Goal: Task Accomplishment & Management: Complete application form

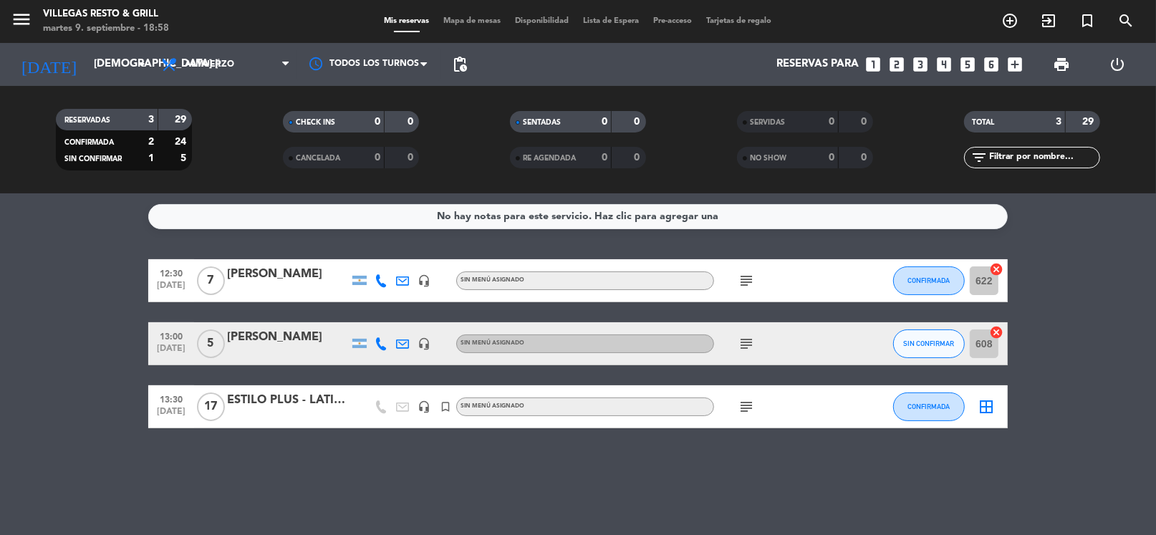
click at [899, 67] on icon "looks_two" at bounding box center [896, 64] width 19 height 19
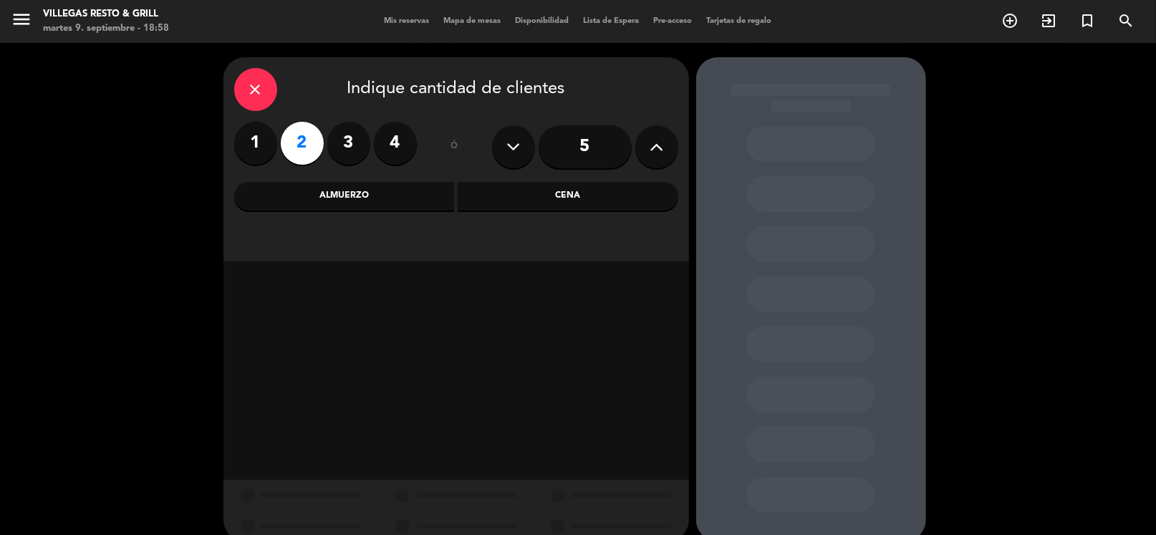
click at [364, 136] on label "3" at bounding box center [348, 143] width 43 height 43
click at [584, 202] on div "Cena" at bounding box center [568, 196] width 221 height 29
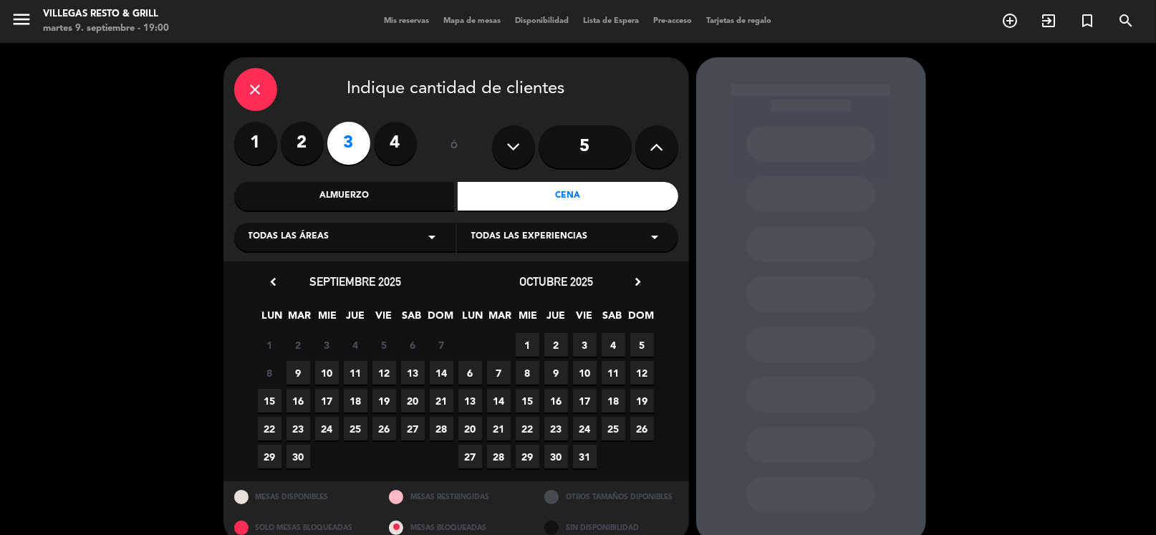
click at [384, 405] on span "19" at bounding box center [384, 401] width 24 height 24
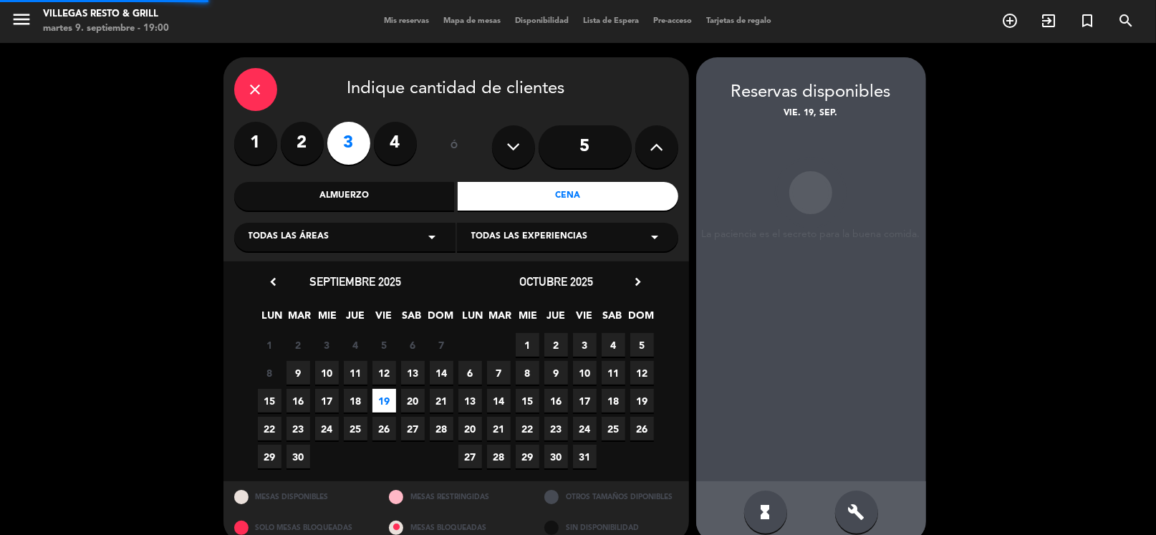
scroll to position [21, 0]
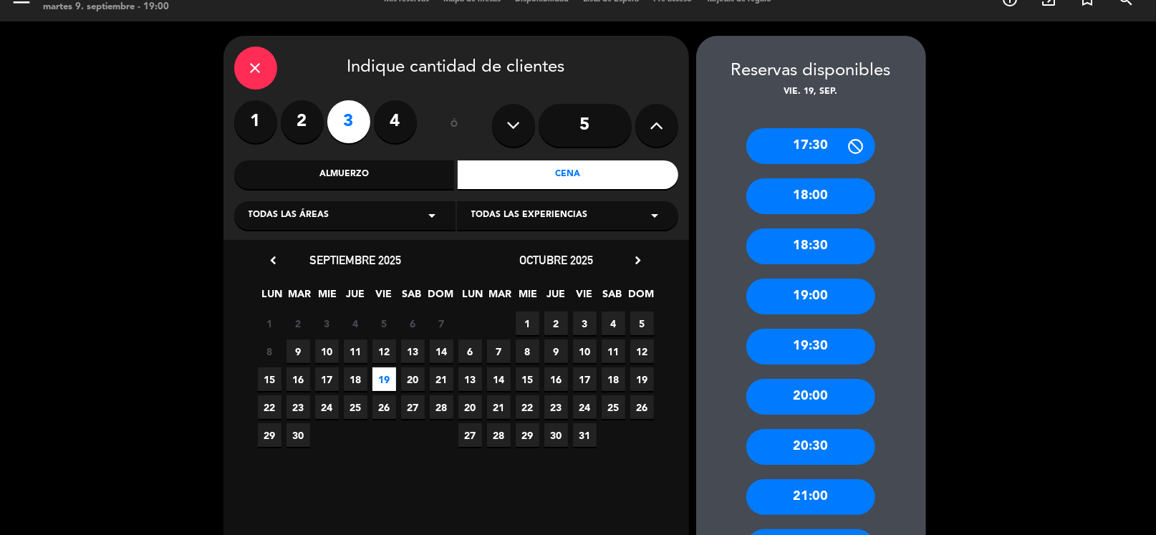
click at [809, 491] on div "21:00" at bounding box center [810, 497] width 129 height 36
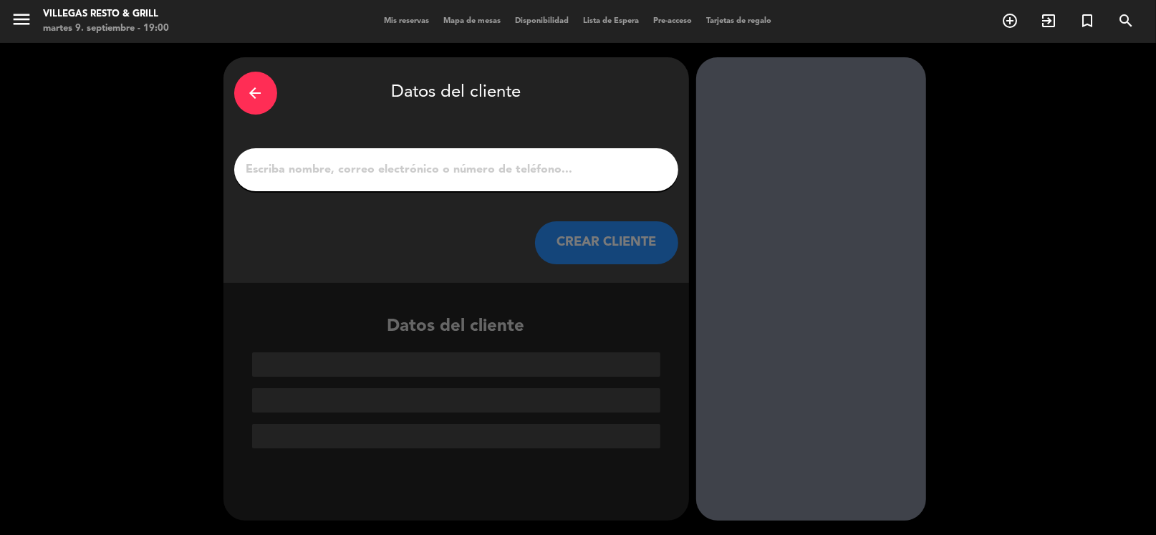
click at [463, 175] on input "1" at bounding box center [456, 170] width 422 height 20
paste input "[PERSON_NAME]"
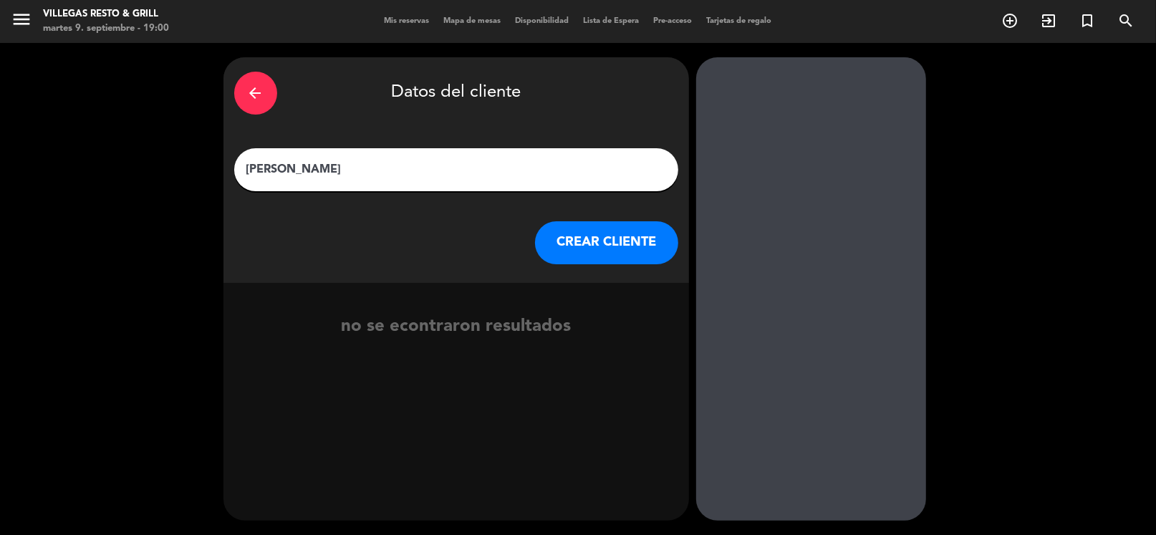
type input "[PERSON_NAME]"
click at [580, 244] on button "CREAR CLIENTE" at bounding box center [606, 242] width 143 height 43
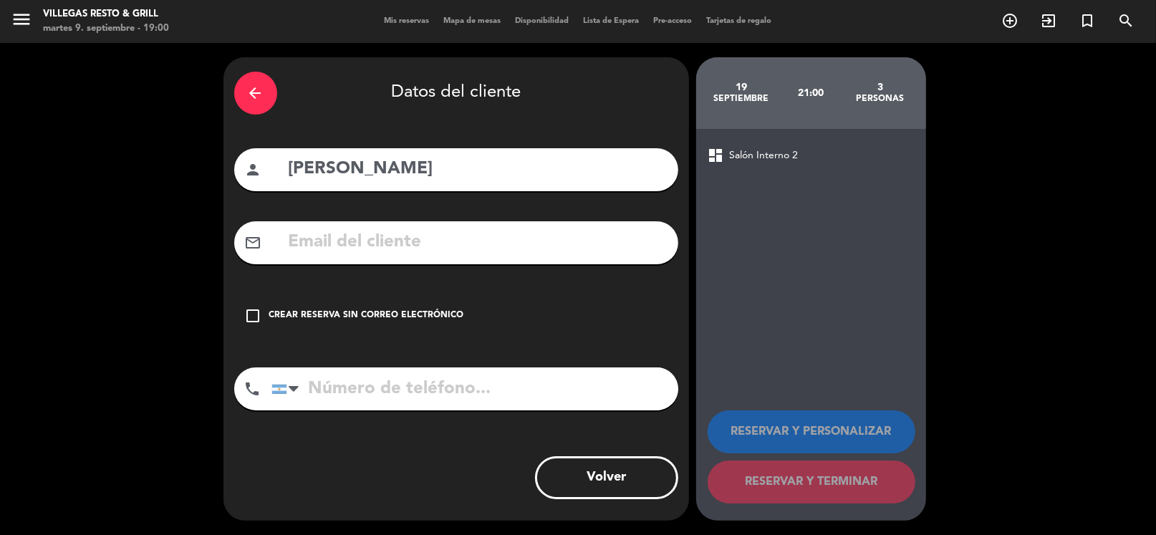
click at [386, 226] on div "mail_outline" at bounding box center [456, 242] width 444 height 43
click at [388, 236] on input "text" at bounding box center [477, 242] width 380 height 29
click at [494, 233] on input "text" at bounding box center [477, 242] width 380 height 29
paste input "[EMAIL_ADDRESS][DOMAIN_NAME]"
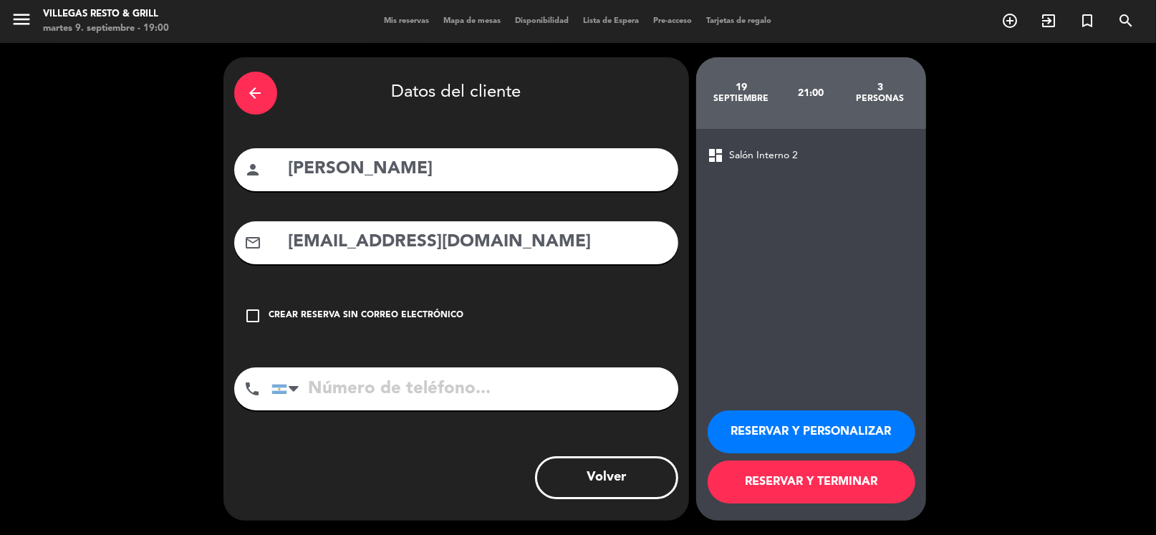
type input "[EMAIL_ADDRESS][DOMAIN_NAME]"
click at [463, 399] on input "tel" at bounding box center [474, 388] width 407 height 43
paste input "[PHONE_NUMBER]"
type input "[PHONE_NUMBER]"
drag, startPoint x: 813, startPoint y: 424, endPoint x: 622, endPoint y: 295, distance: 230.6
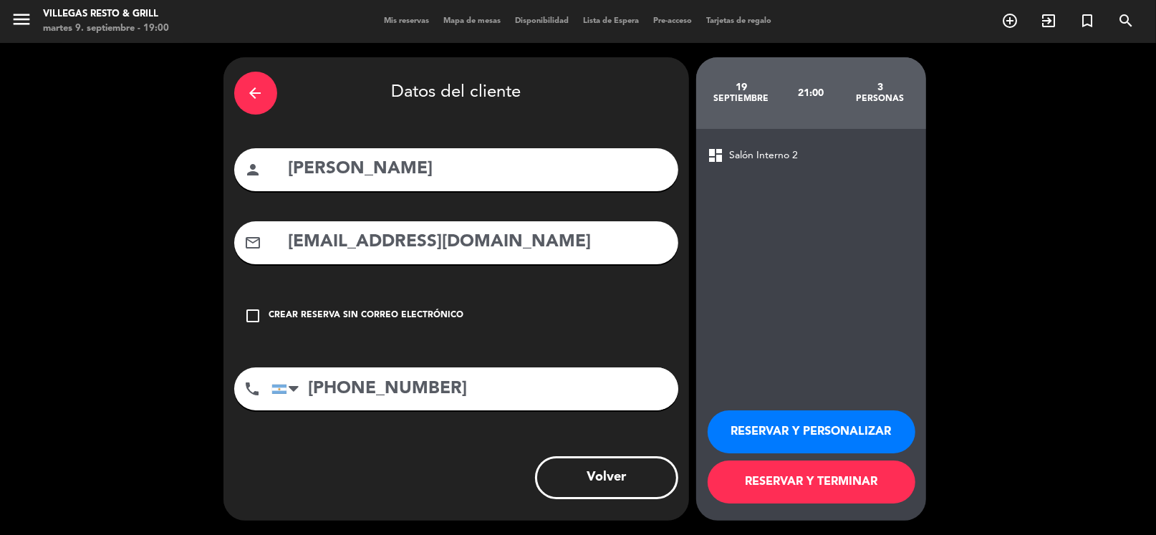
click at [813, 423] on button "RESERVAR Y PERSONALIZAR" at bounding box center [811, 431] width 208 height 43
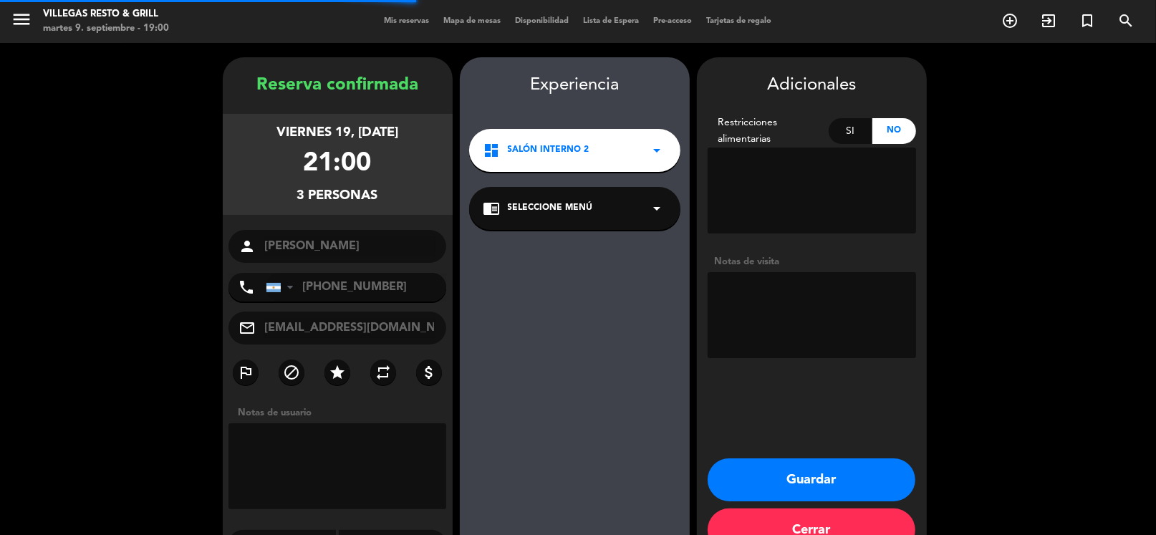
scroll to position [37, 0]
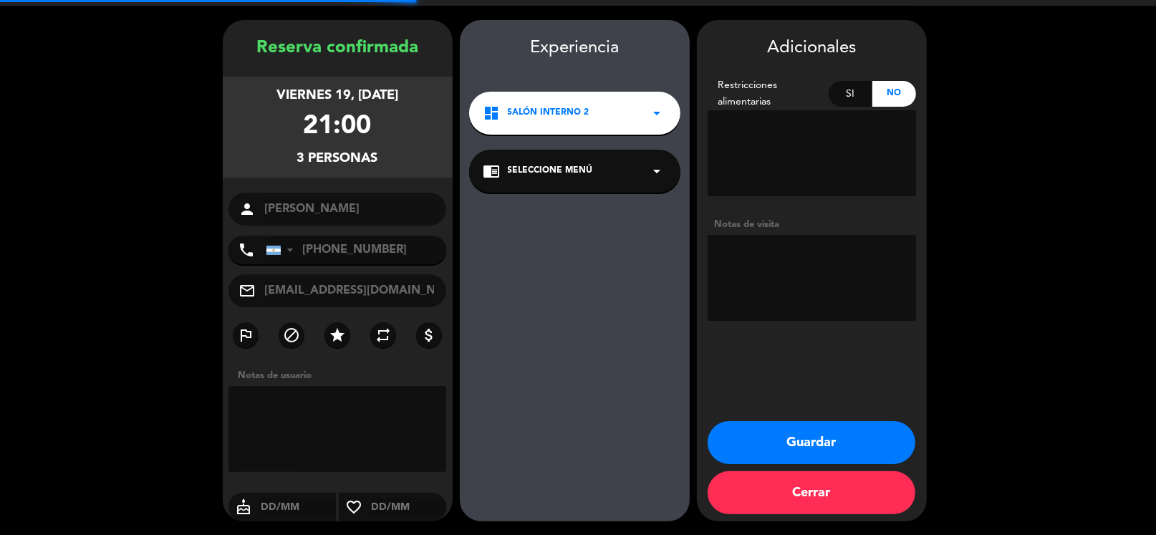
click at [790, 282] on textarea at bounding box center [811, 278] width 208 height 86
type textarea "j"
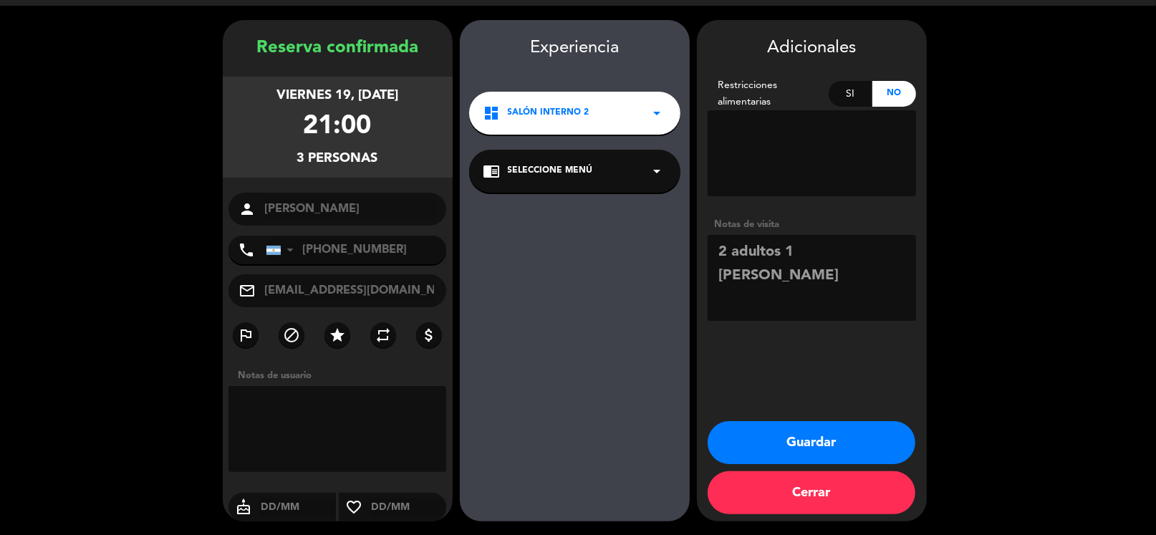
type textarea "2 adultos 1 [PERSON_NAME]"
click at [822, 419] on div "Adicionales Restricciones alimentarias Si No Notas de visita Guardar Cerrar" at bounding box center [812, 270] width 230 height 501
click at [821, 433] on button "Guardar" at bounding box center [811, 442] width 208 height 43
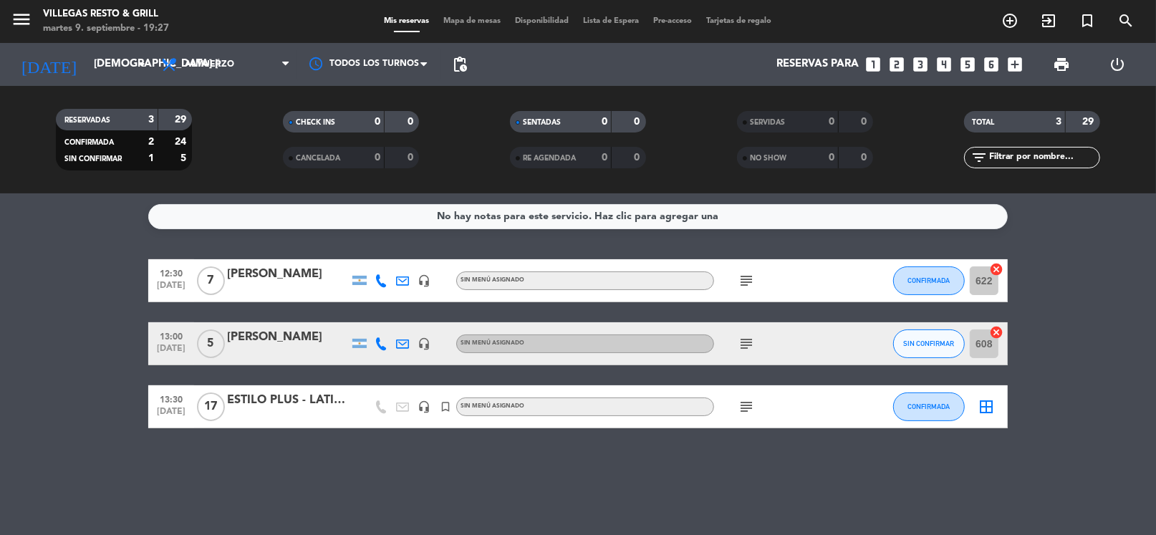
click at [898, 112] on filter-checkbox "SERVIDAS 0 0" at bounding box center [804, 121] width 227 height 21
click at [992, 64] on icon "looks_6" at bounding box center [991, 64] width 19 height 19
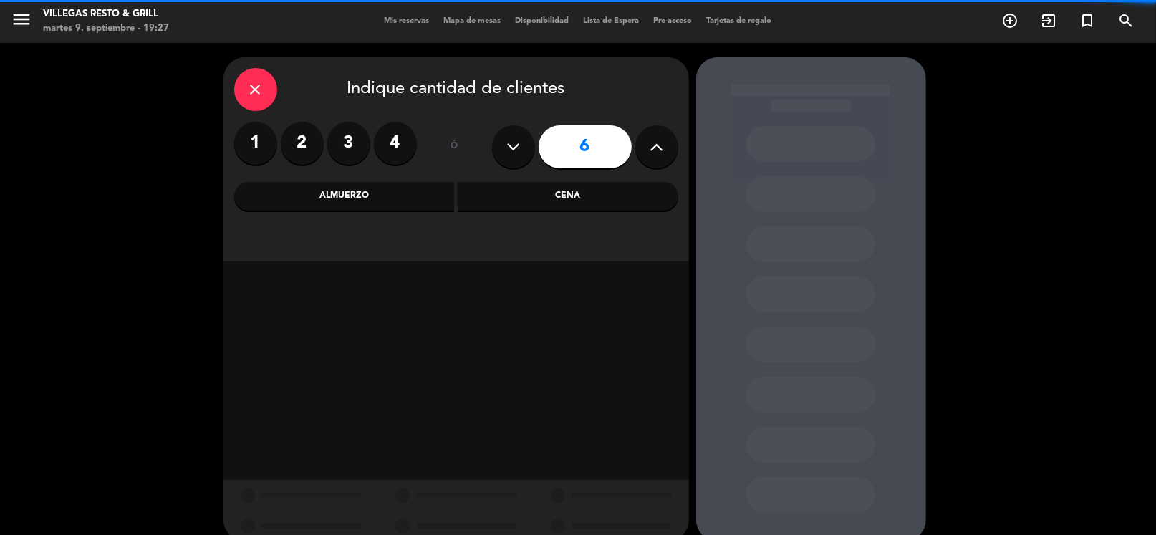
click at [541, 196] on div "Cena" at bounding box center [568, 196] width 221 height 29
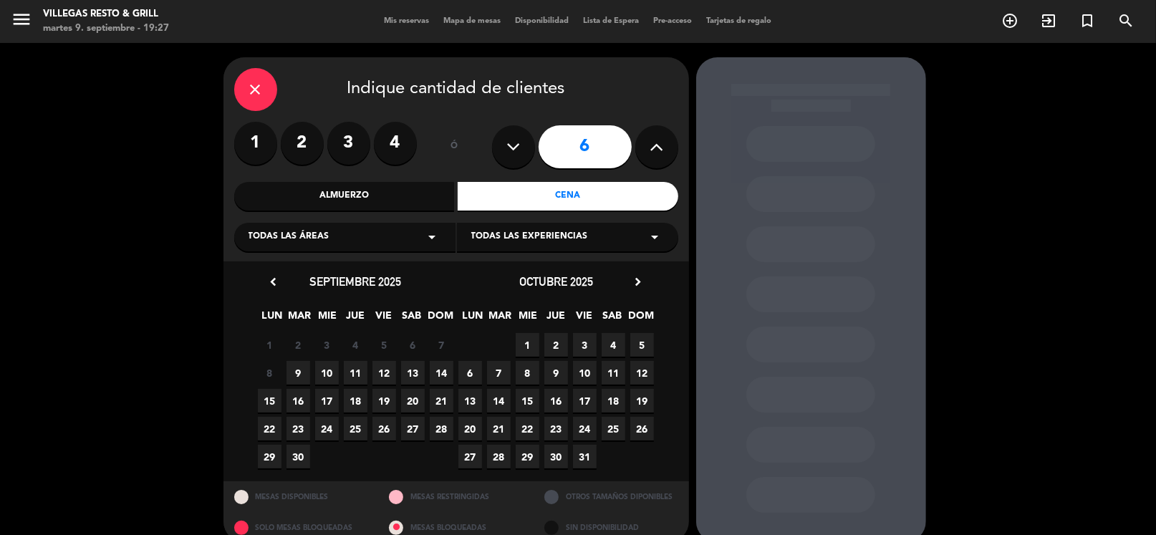
click at [290, 373] on span "9" at bounding box center [298, 373] width 24 height 24
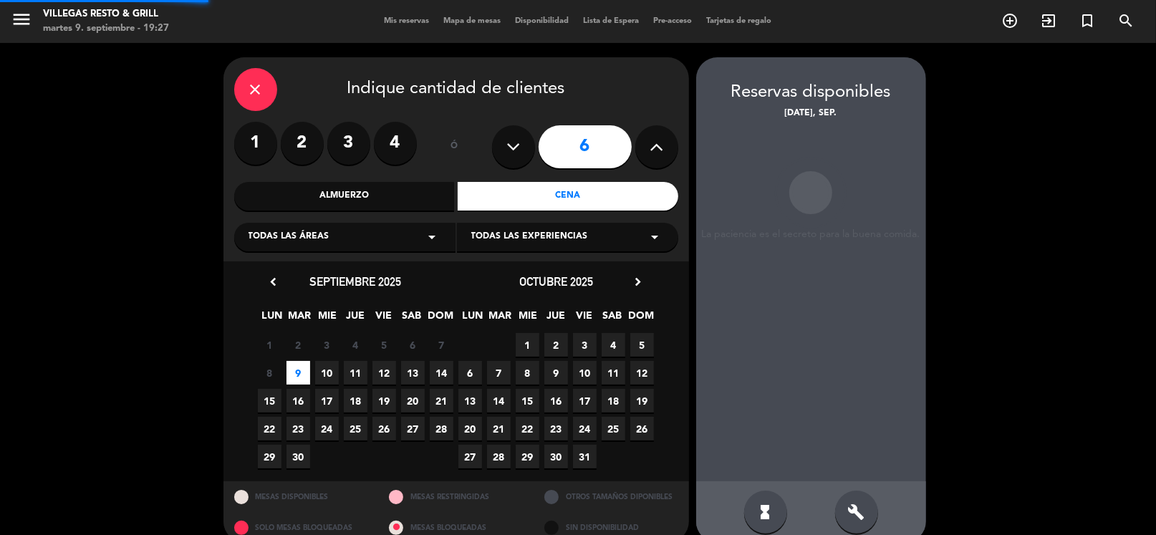
scroll to position [21, 0]
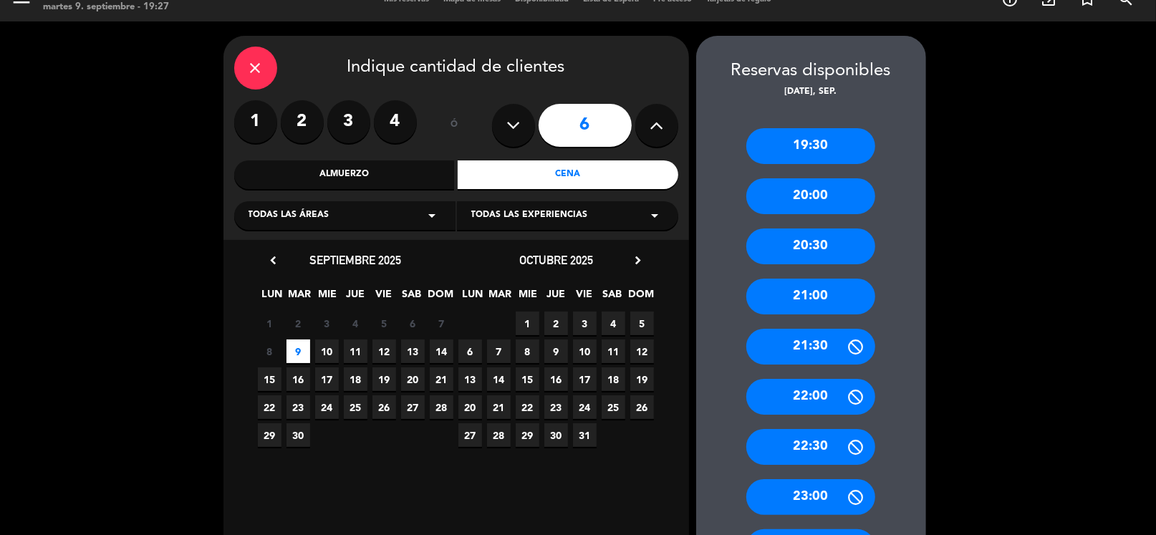
click at [810, 249] on div "20:30" at bounding box center [810, 246] width 129 height 36
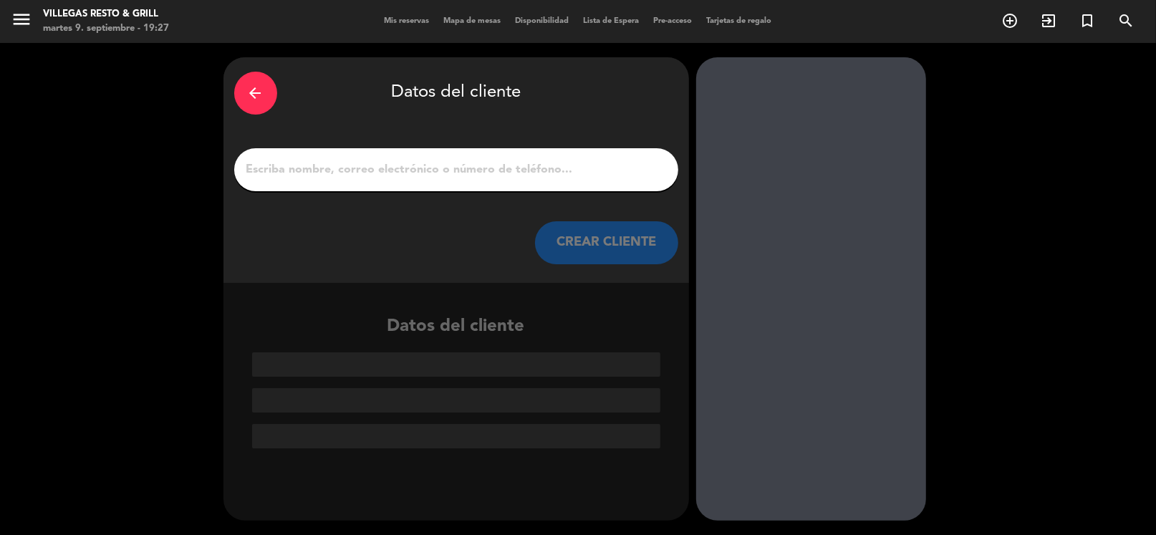
scroll to position [0, 0]
click at [466, 176] on input "1" at bounding box center [456, 170] width 422 height 20
click at [530, 168] on input "1" at bounding box center [456, 170] width 422 height 20
paste input "[PERSON_NAME]"
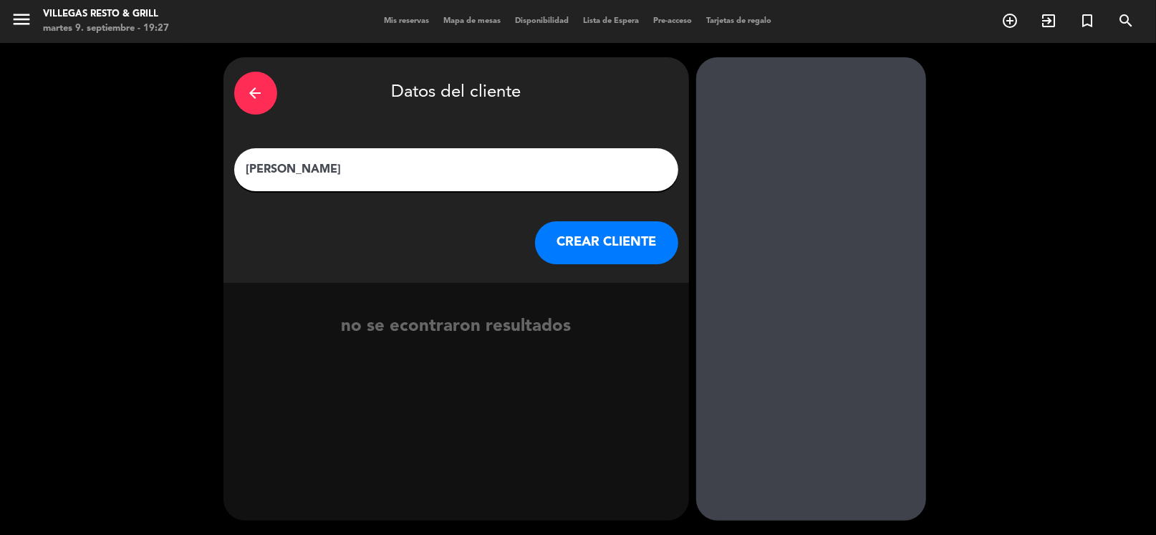
type input "[PERSON_NAME]"
click at [638, 248] on button "CREAR CLIENTE" at bounding box center [606, 242] width 143 height 43
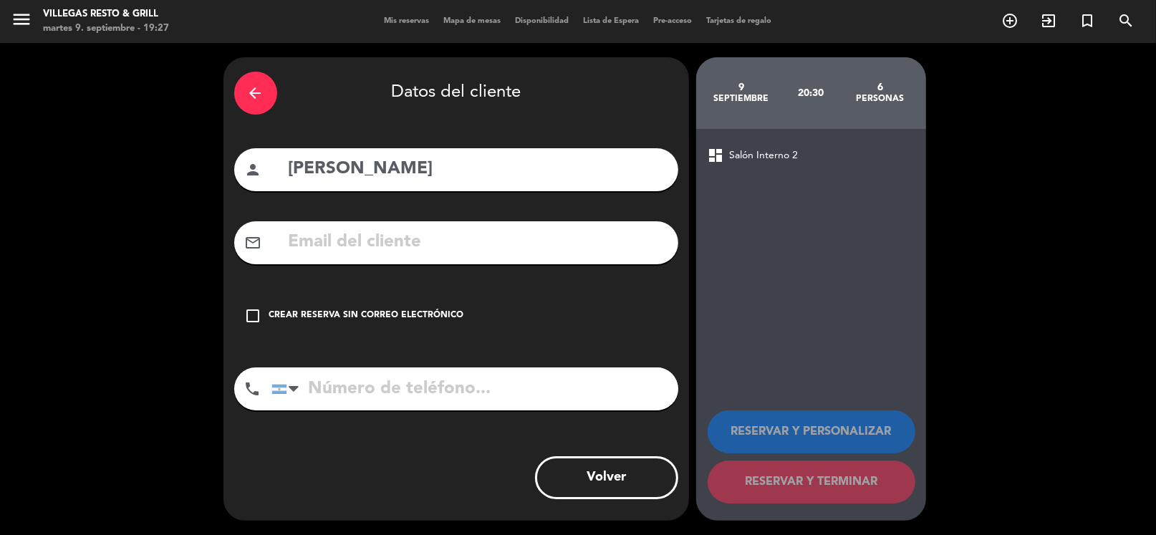
click at [496, 254] on input "text" at bounding box center [477, 242] width 380 height 29
paste input "[PERSON_NAME][EMAIL_ADDRESS][PERSON_NAME][DOMAIN_NAME]"
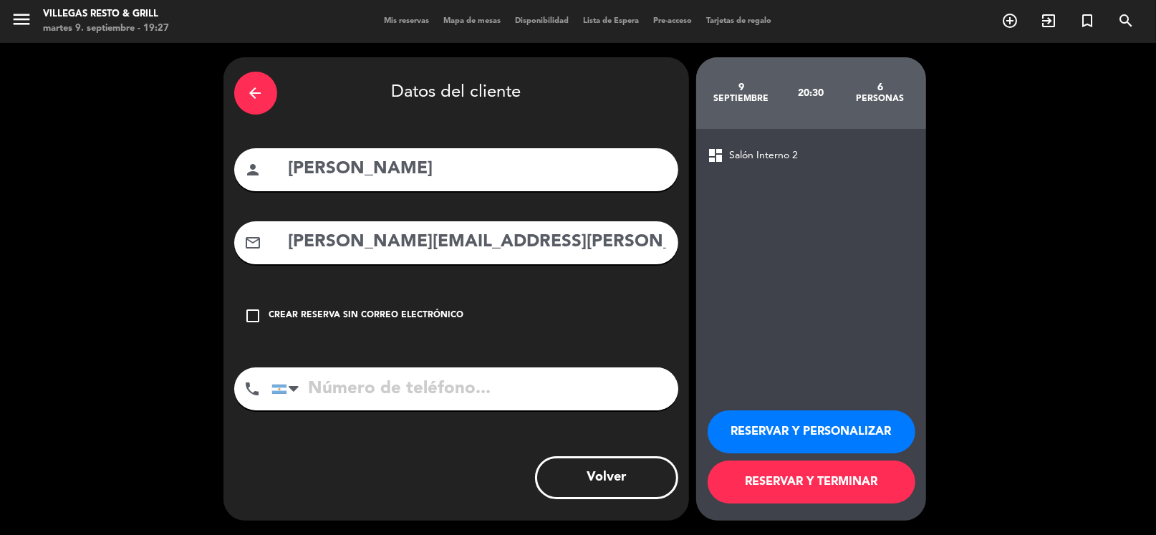
type input "[PERSON_NAME][EMAIL_ADDRESS][PERSON_NAME][DOMAIN_NAME]"
click at [469, 386] on input "tel" at bounding box center [474, 388] width 407 height 43
paste input "[PHONE_NUMBER]"
type input "[PHONE_NUMBER]"
click at [845, 433] on button "RESERVAR Y PERSONALIZAR" at bounding box center [811, 431] width 208 height 43
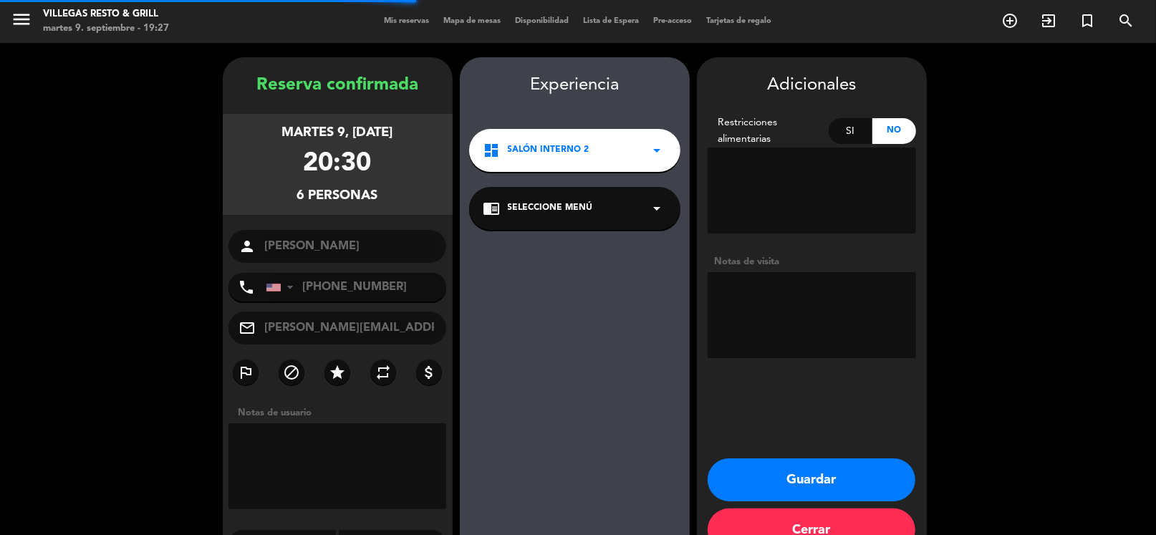
scroll to position [37, 0]
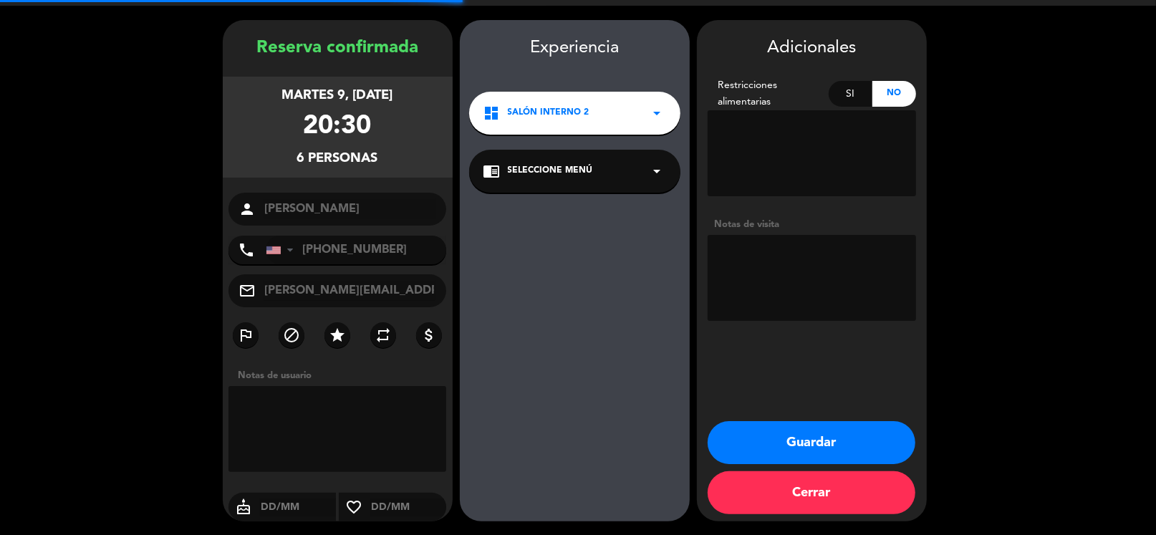
click at [809, 262] on textarea at bounding box center [811, 278] width 208 height 86
type textarea "[PERSON_NAME]"
click at [831, 404] on div "Adicionales Restricciones alimentarias Si No Notas de visita Guardar Cerrar" at bounding box center [812, 270] width 230 height 501
drag, startPoint x: 836, startPoint y: 440, endPoint x: 819, endPoint y: 422, distance: 25.3
click at [837, 440] on button "Guardar" at bounding box center [811, 442] width 208 height 43
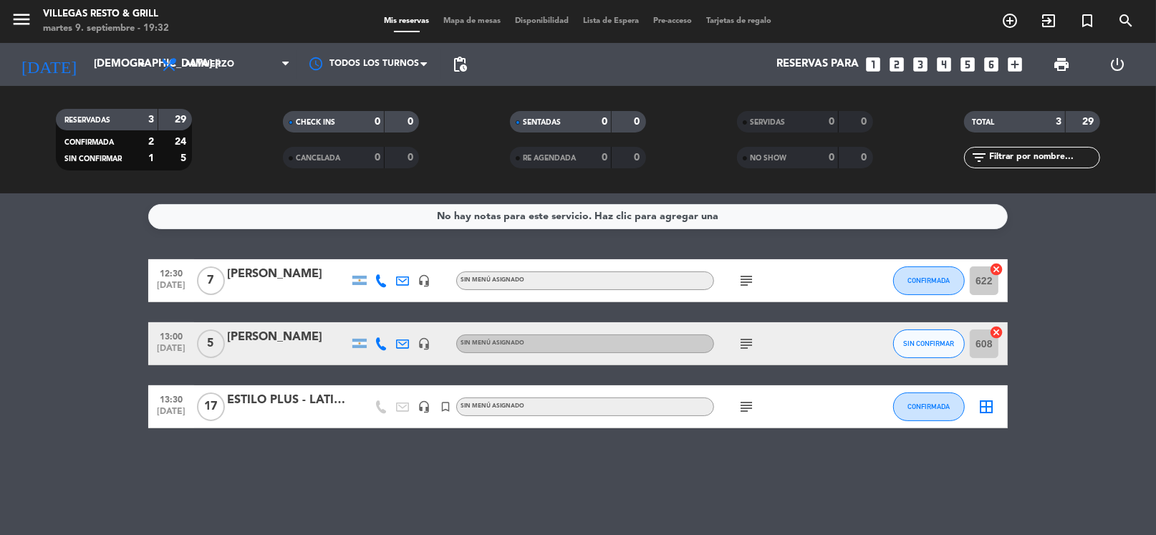
click at [915, 64] on icon "looks_3" at bounding box center [920, 64] width 19 height 19
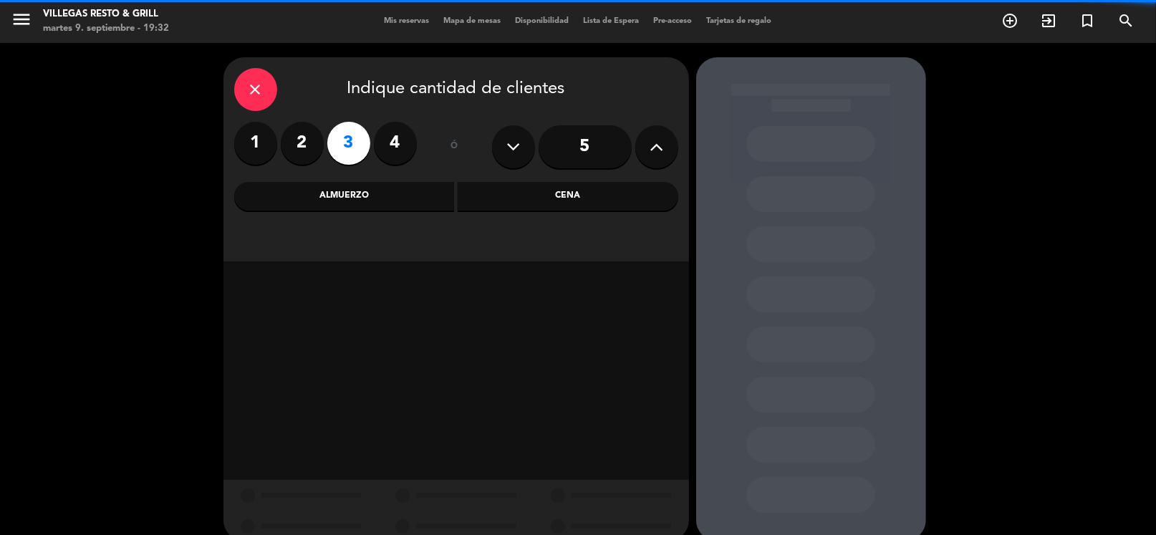
click at [534, 195] on div "Cena" at bounding box center [568, 196] width 221 height 29
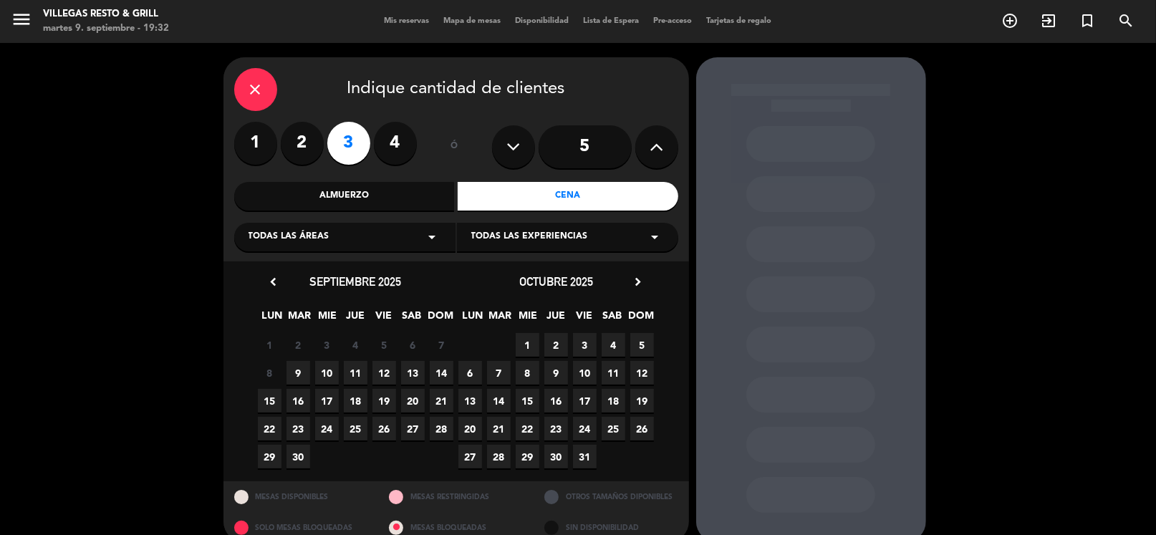
click at [309, 374] on span "9" at bounding box center [298, 373] width 24 height 24
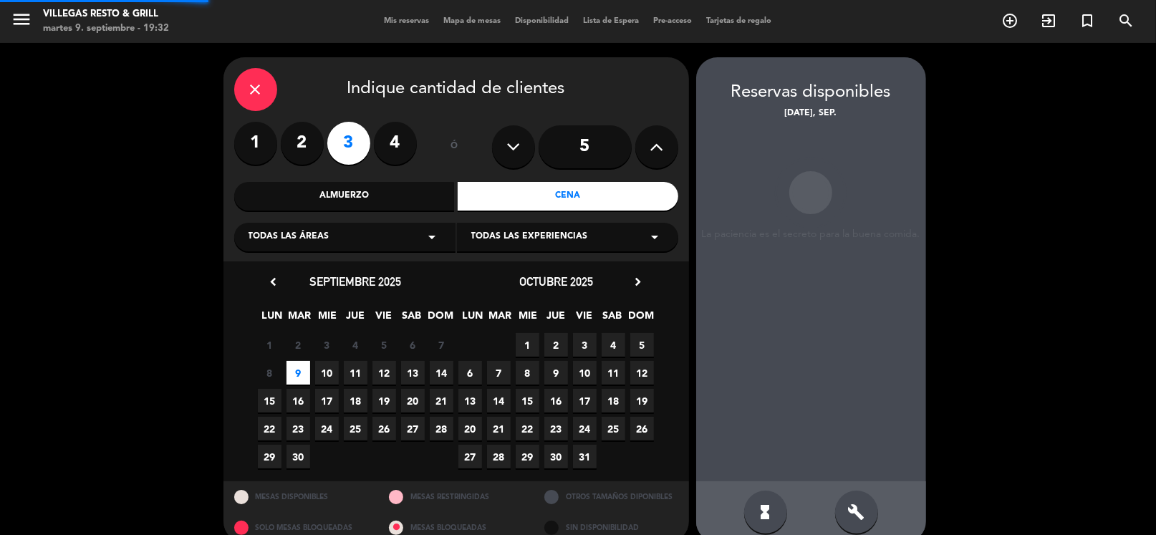
scroll to position [21, 0]
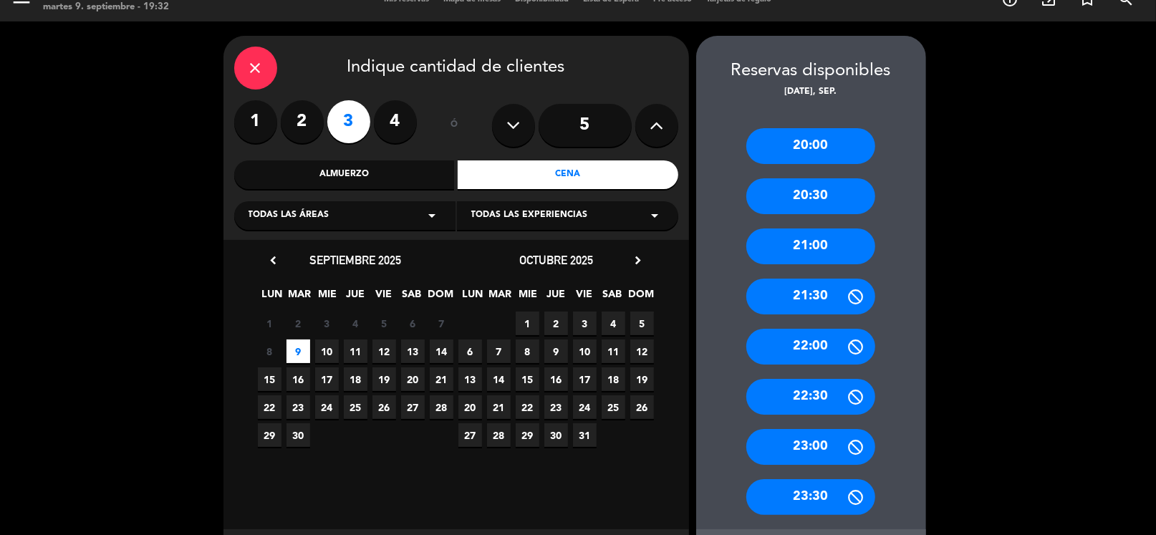
click at [840, 251] on div "21:00" at bounding box center [810, 246] width 129 height 36
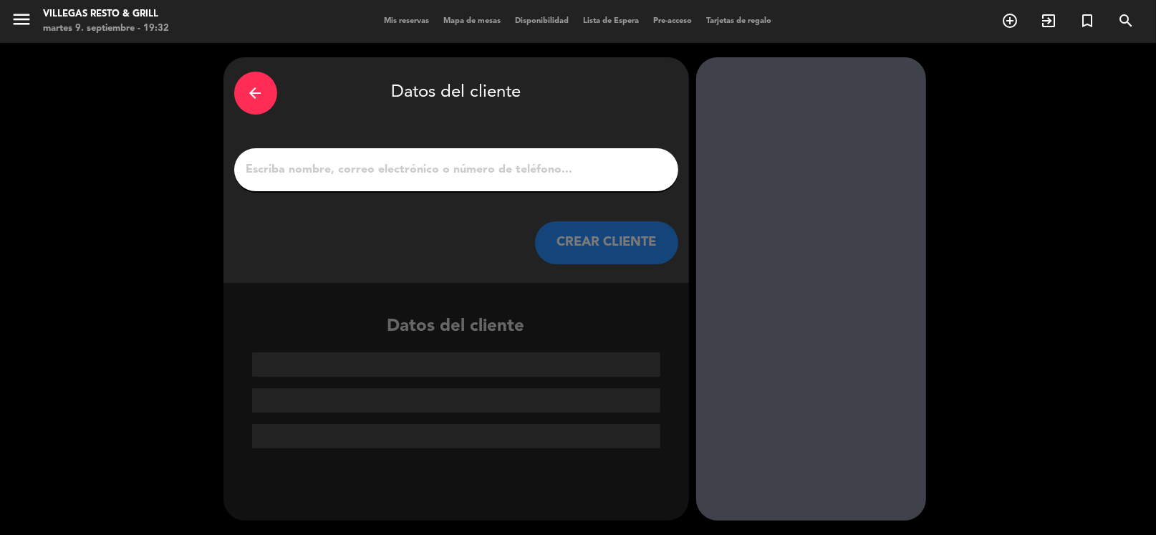
scroll to position [0, 0]
click at [408, 160] on input "1" at bounding box center [456, 170] width 422 height 20
click at [421, 165] on input "1" at bounding box center [456, 170] width 422 height 20
paste input "[PERSON_NAME] [PERSON_NAME]"
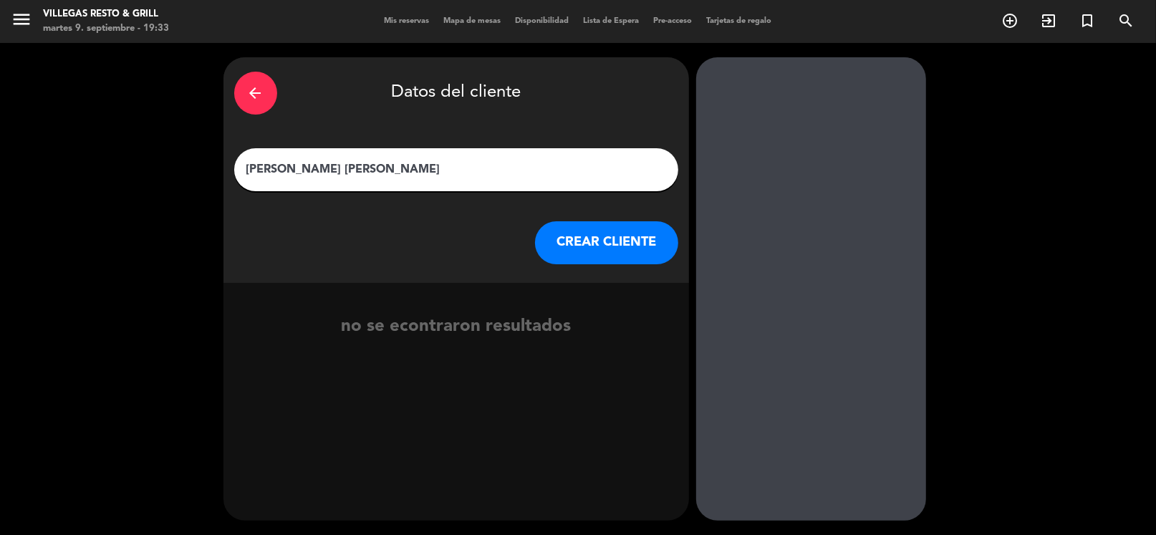
type input "[PERSON_NAME] [PERSON_NAME]"
click at [591, 230] on button "CREAR CLIENTE" at bounding box center [606, 242] width 143 height 43
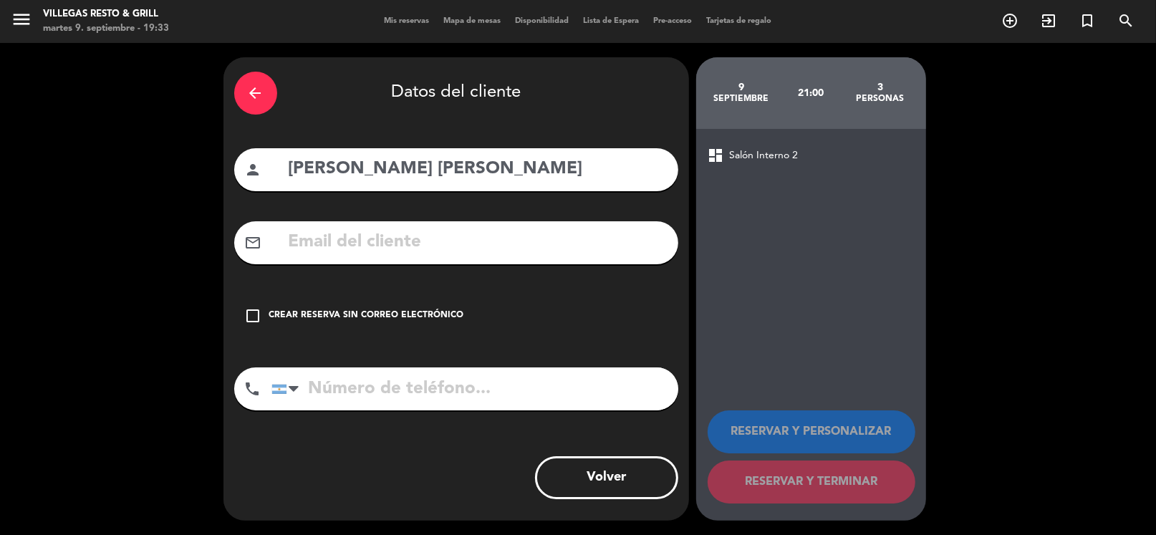
click at [458, 246] on input "text" at bounding box center [477, 242] width 380 height 29
click at [402, 245] on input "text" at bounding box center [477, 242] width 380 height 29
paste input "[EMAIL_ADDRESS][DOMAIN_NAME]"
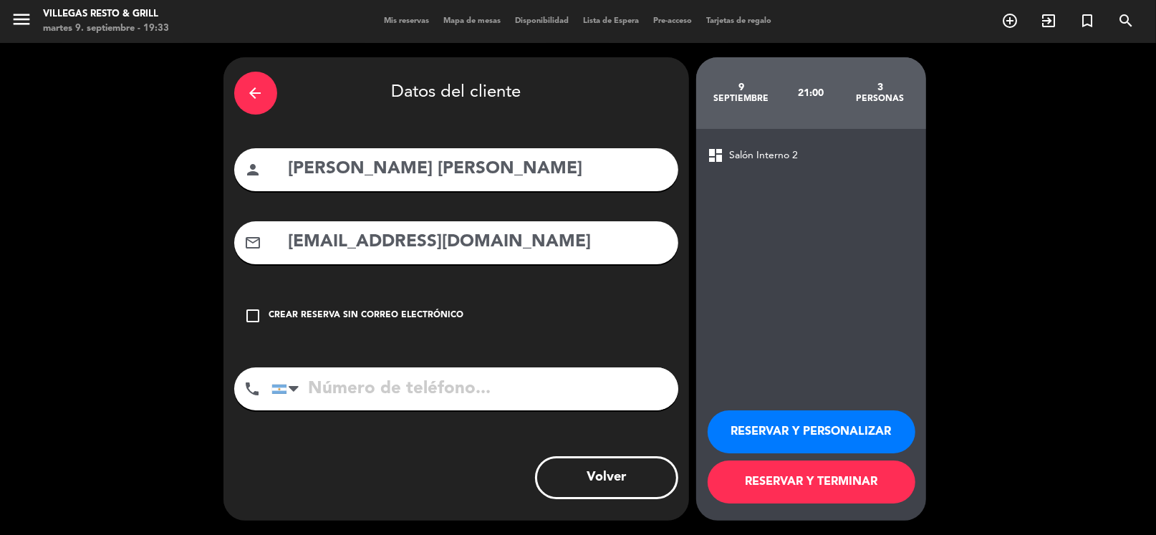
type input "[EMAIL_ADDRESS][DOMAIN_NAME]"
click at [448, 390] on input "tel" at bounding box center [474, 388] width 407 height 43
paste input "[PHONE_NUMBER]"
type input "[PHONE_NUMBER]"
click at [815, 427] on button "RESERVAR Y PERSONALIZAR" at bounding box center [811, 431] width 208 height 43
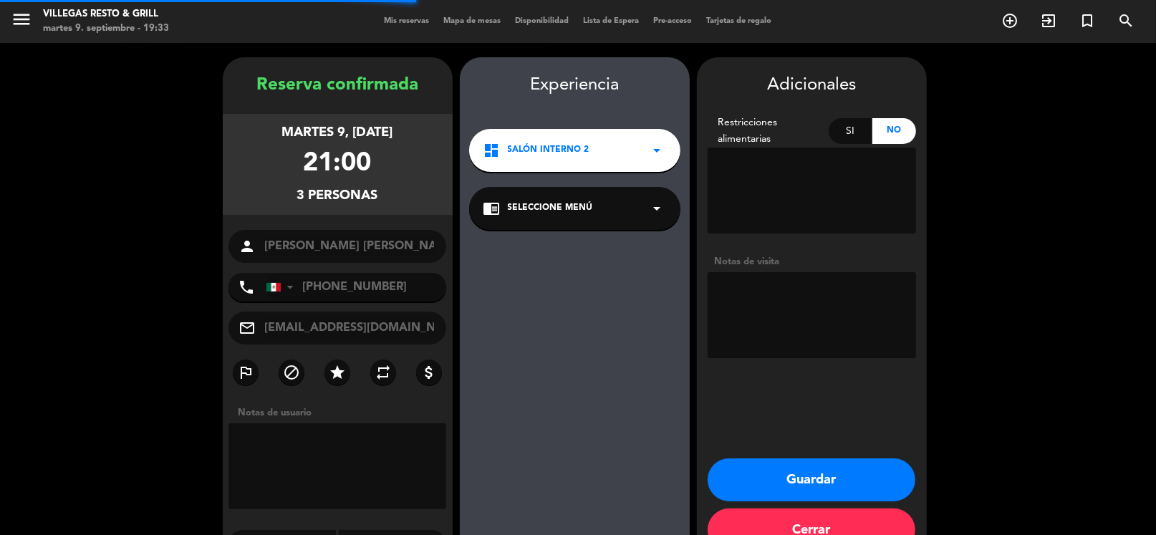
scroll to position [37, 0]
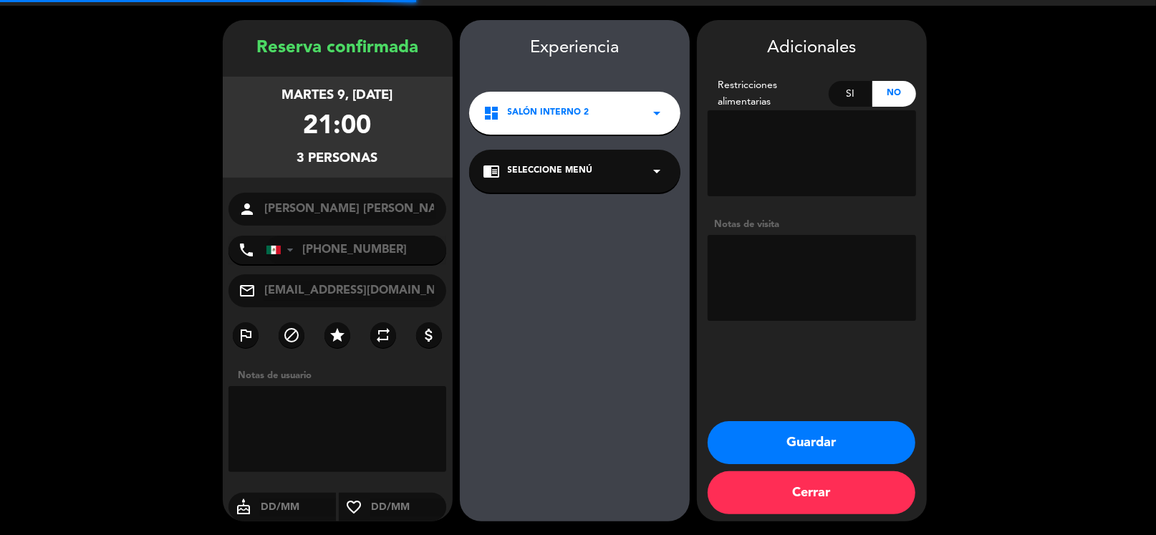
click at [813, 290] on textarea at bounding box center [811, 278] width 208 height 86
type textarea "[PERSON_NAME]"
drag, startPoint x: 798, startPoint y: 440, endPoint x: 770, endPoint y: 355, distance: 89.5
click at [798, 440] on button "Guardar" at bounding box center [811, 442] width 208 height 43
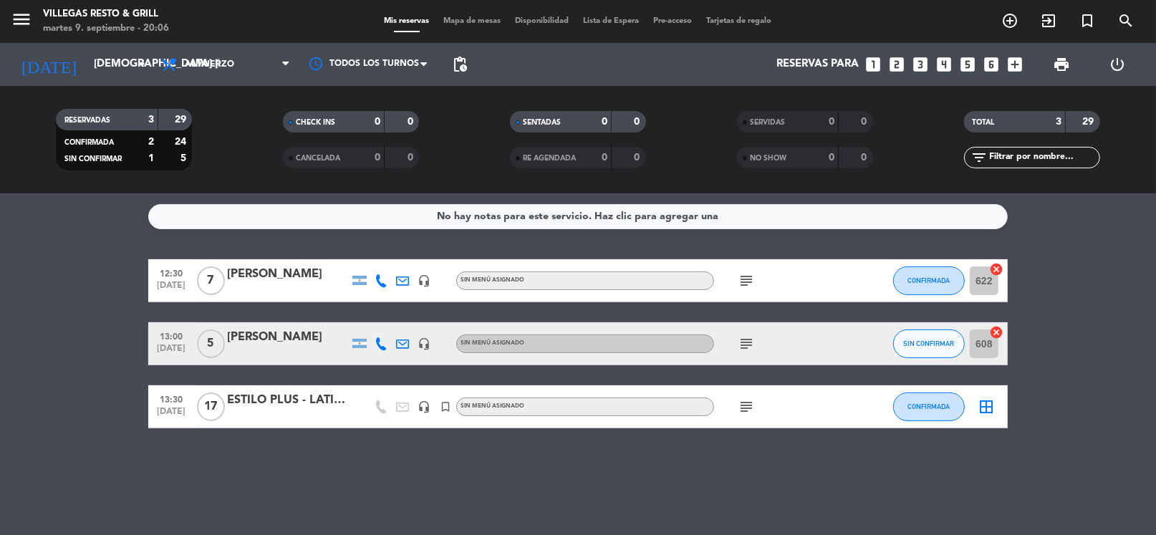
click at [851, 238] on div "No hay notas para este servicio. Haz clic para agregar una 12:30 [DATE] 7 [PERS…" at bounding box center [578, 364] width 1156 height 342
click at [866, 236] on div "No hay notas para este servicio. Haz clic para agregar una 12:30 [DATE] 7 [PERS…" at bounding box center [578, 364] width 1156 height 342
click at [914, 62] on icon "looks_3" at bounding box center [920, 64] width 19 height 19
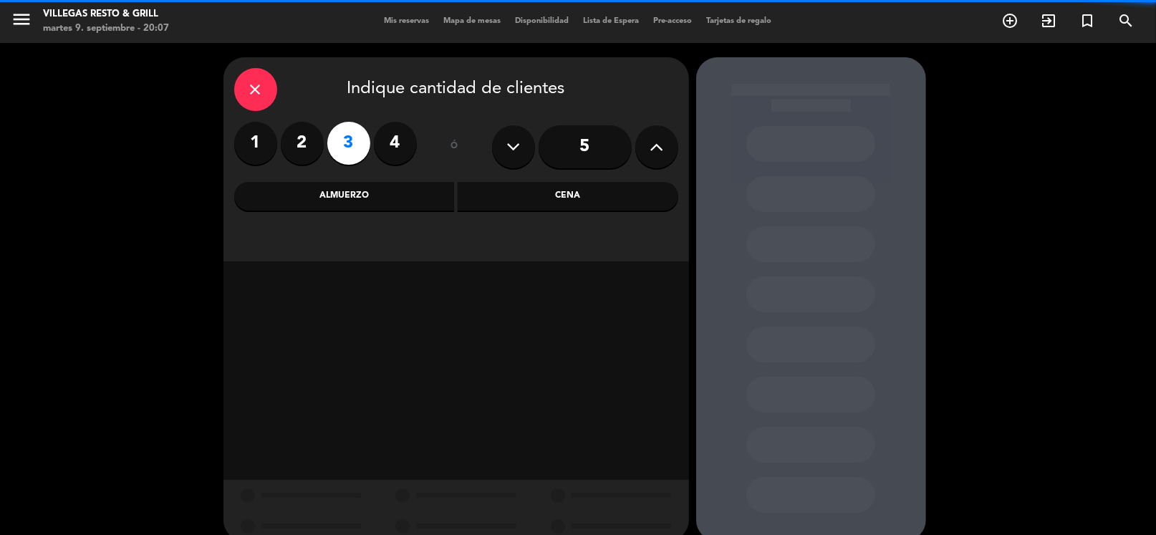
click at [518, 199] on div "Cena" at bounding box center [568, 196] width 221 height 29
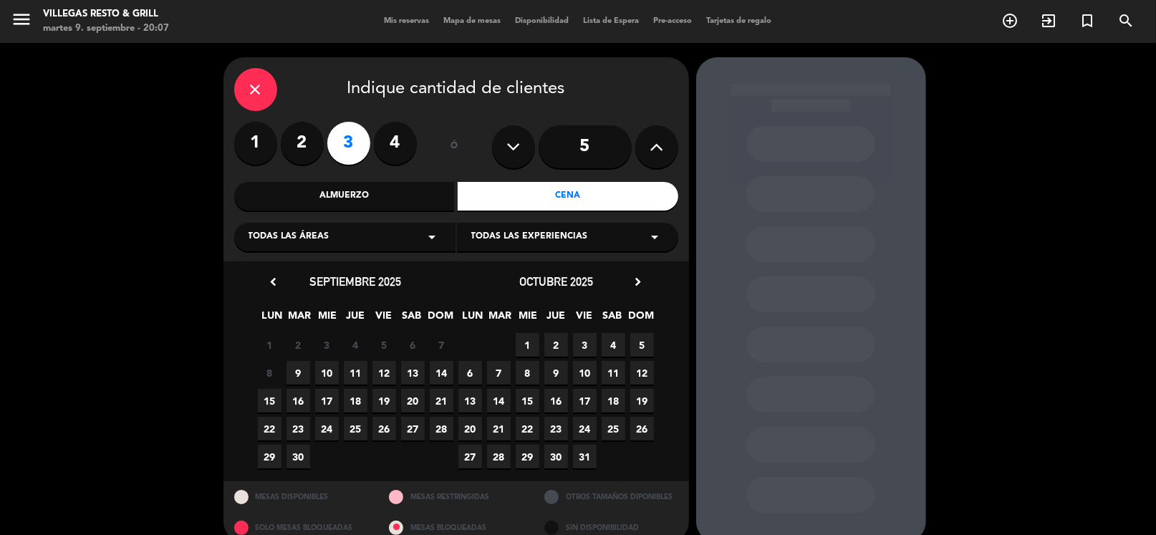
click at [300, 372] on span "9" at bounding box center [298, 373] width 24 height 24
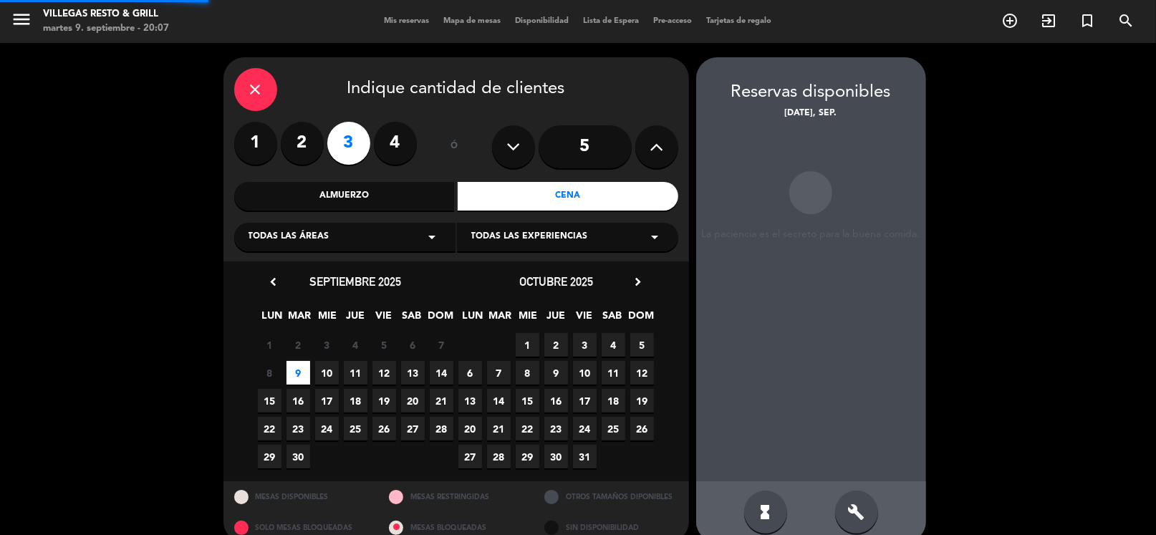
scroll to position [21, 0]
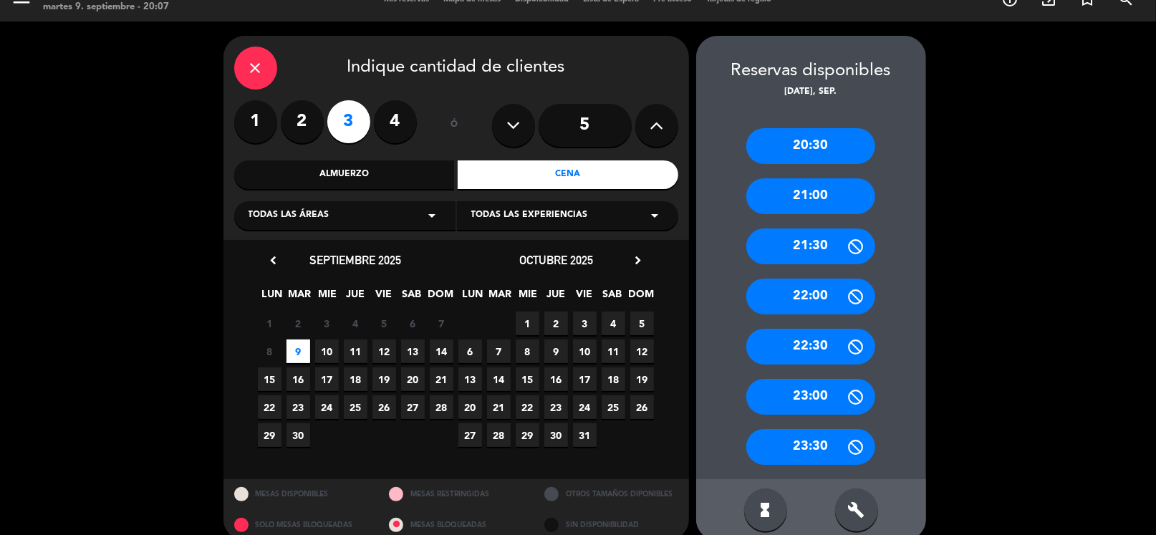
click at [826, 135] on div "20:30" at bounding box center [810, 146] width 129 height 36
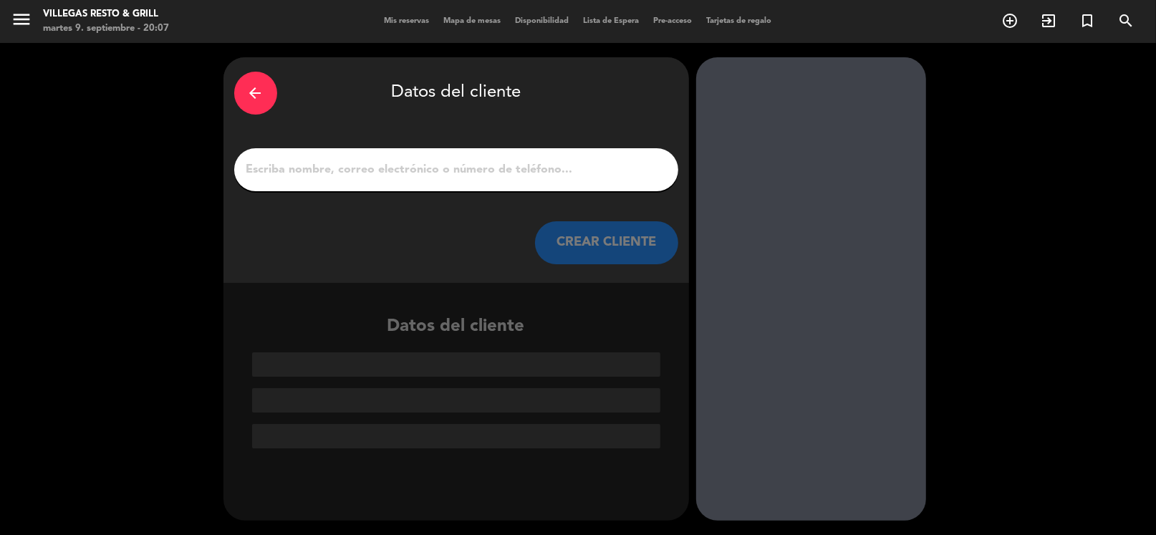
scroll to position [0, 0]
click at [384, 165] on input "1" at bounding box center [456, 170] width 422 height 20
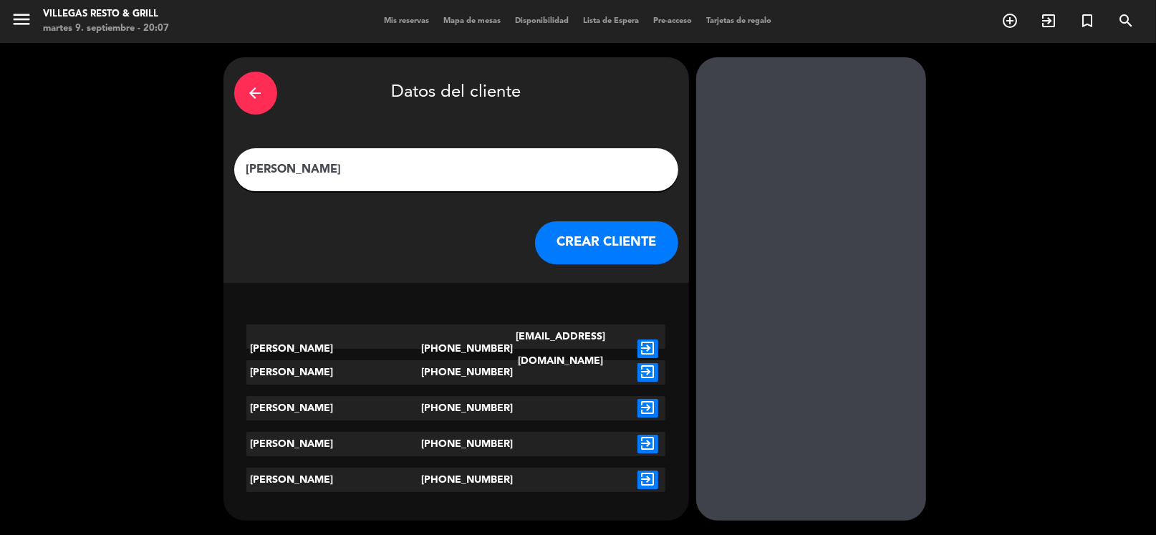
type input "[PERSON_NAME]"
click at [649, 339] on icon "exit_to_app" at bounding box center [647, 348] width 21 height 19
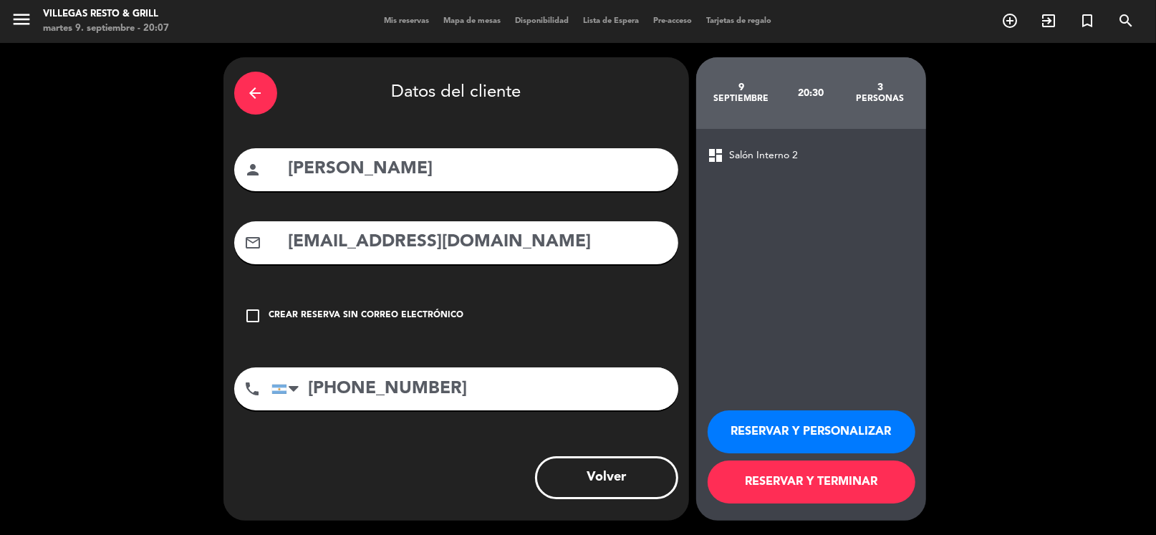
click at [775, 426] on button "RESERVAR Y PERSONALIZAR" at bounding box center [811, 431] width 208 height 43
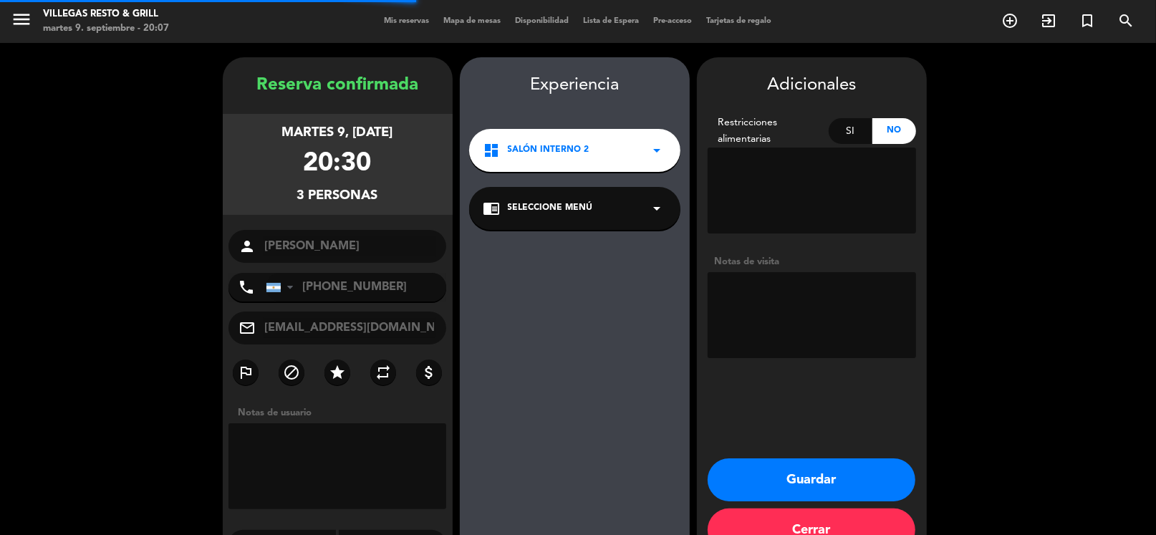
scroll to position [37, 0]
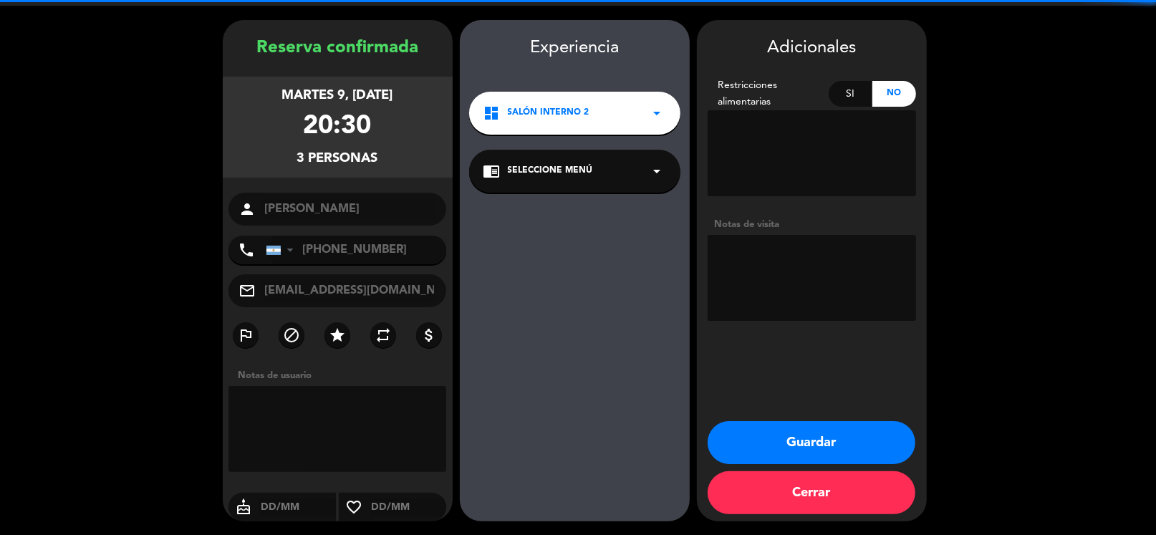
click at [828, 276] on textarea at bounding box center [811, 278] width 208 height 86
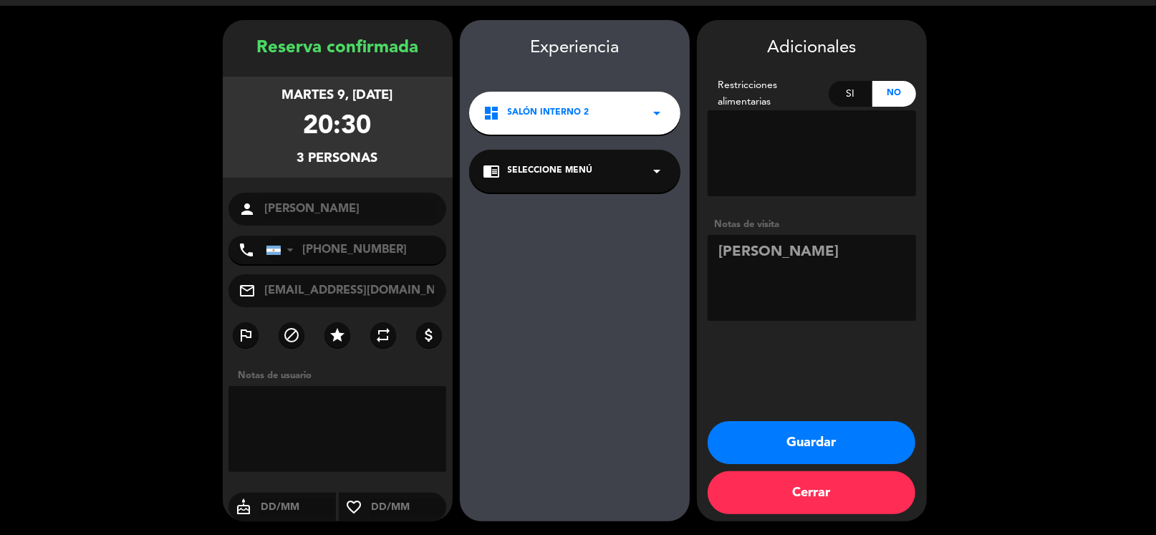
type textarea "[PERSON_NAME]"
click at [803, 449] on button "Guardar" at bounding box center [811, 442] width 208 height 43
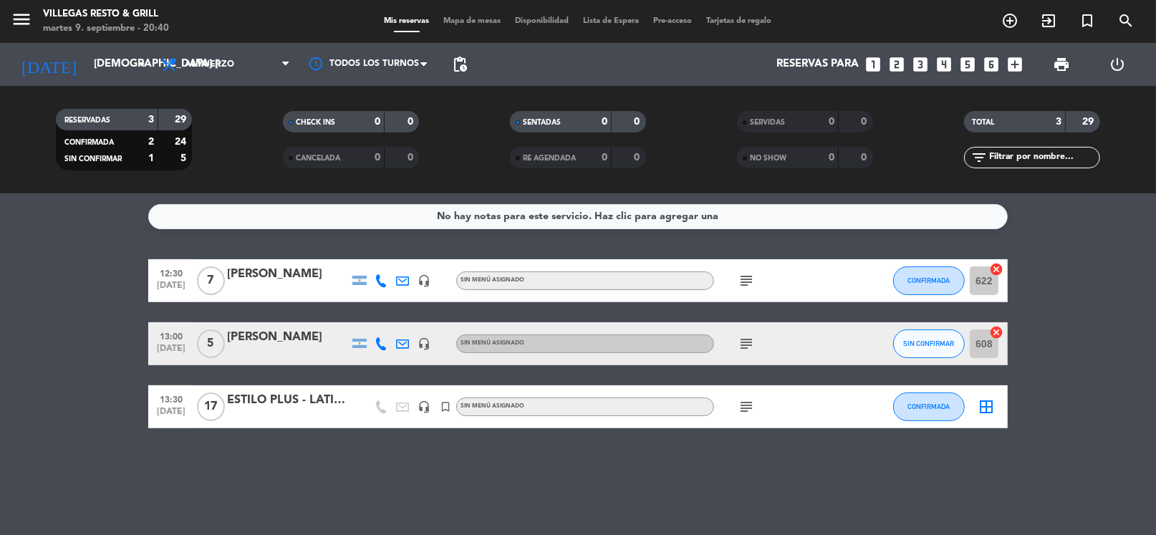
click at [749, 238] on div "No hay notas para este servicio. Haz clic para agregar una 12:30 [DATE] 7 [PERS…" at bounding box center [578, 364] width 1156 height 342
click at [112, 72] on input "[DEMOGRAPHIC_DATA] [DATE]" at bounding box center [157, 64] width 140 height 27
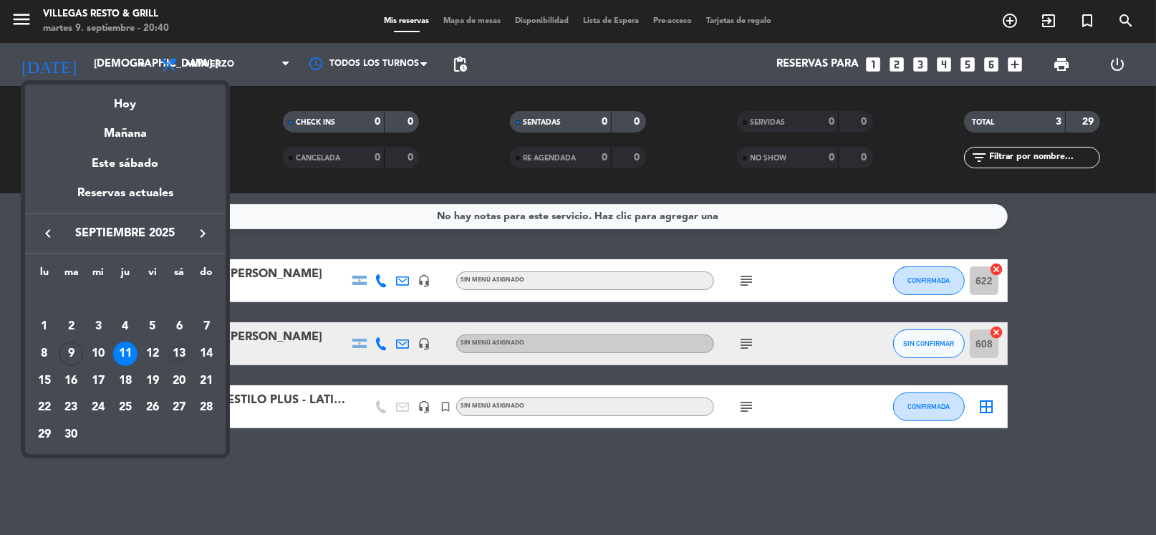
click at [183, 347] on div "13" at bounding box center [179, 354] width 24 height 24
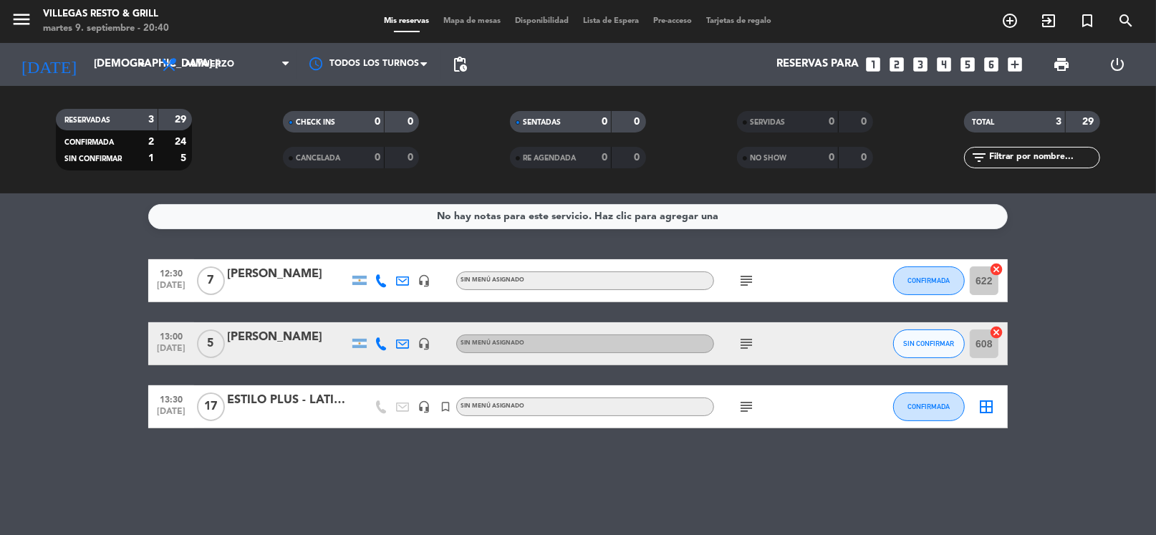
type input "sáb. [DATE]"
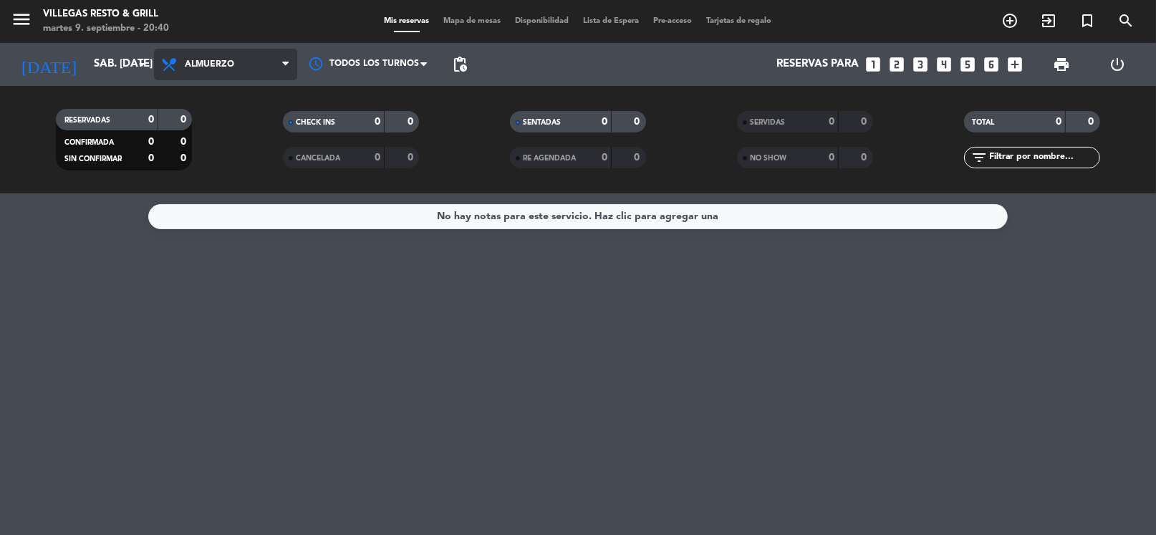
click at [222, 67] on span "Almuerzo" at bounding box center [209, 64] width 49 height 10
click at [218, 162] on div "menu Villegas Resto & Grill martes 9. septiembre - 20:40 Mis reservas Mapa de m…" at bounding box center [578, 96] width 1156 height 193
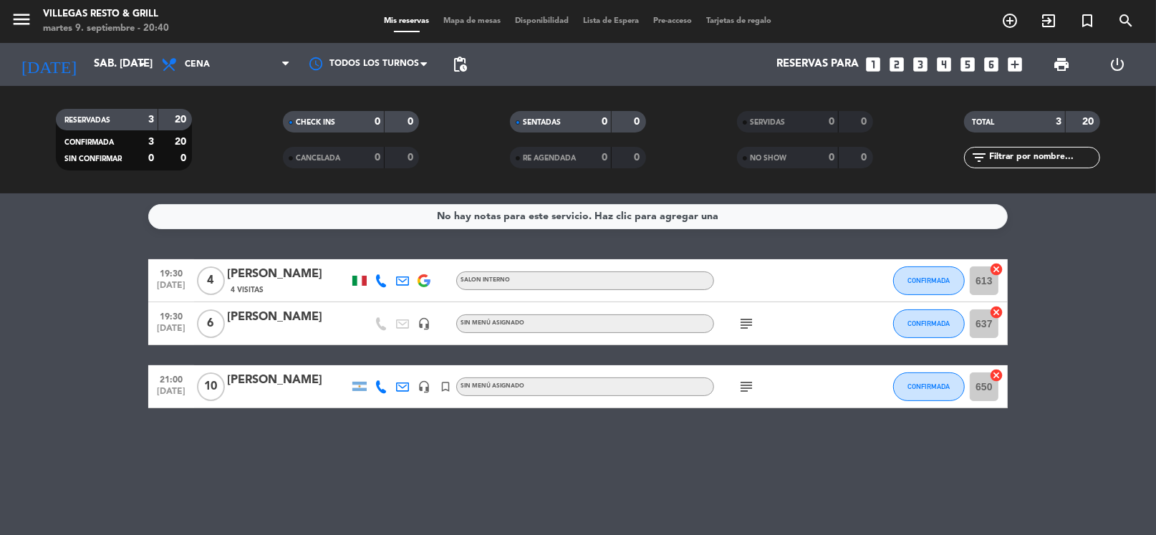
click at [995, 59] on icon "looks_6" at bounding box center [991, 64] width 19 height 19
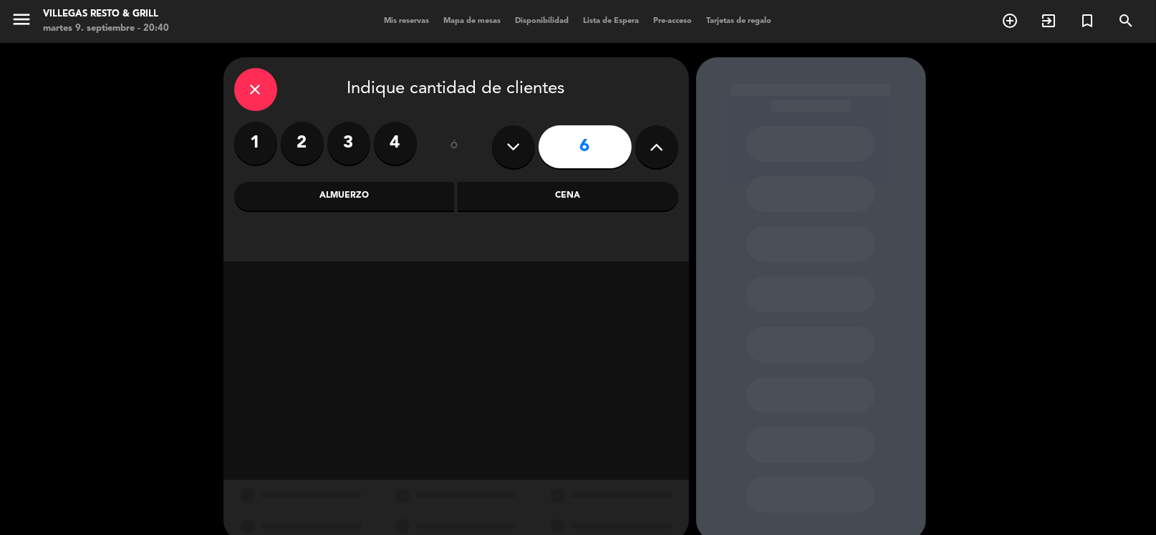
click at [523, 202] on div "Cena" at bounding box center [568, 196] width 221 height 29
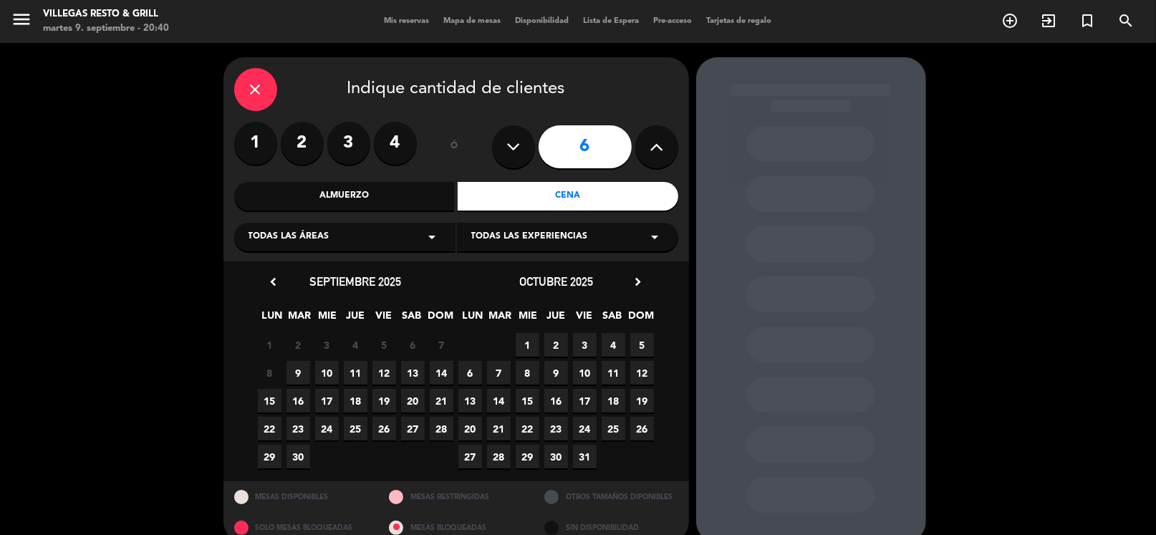
click at [411, 377] on span "13" at bounding box center [413, 373] width 24 height 24
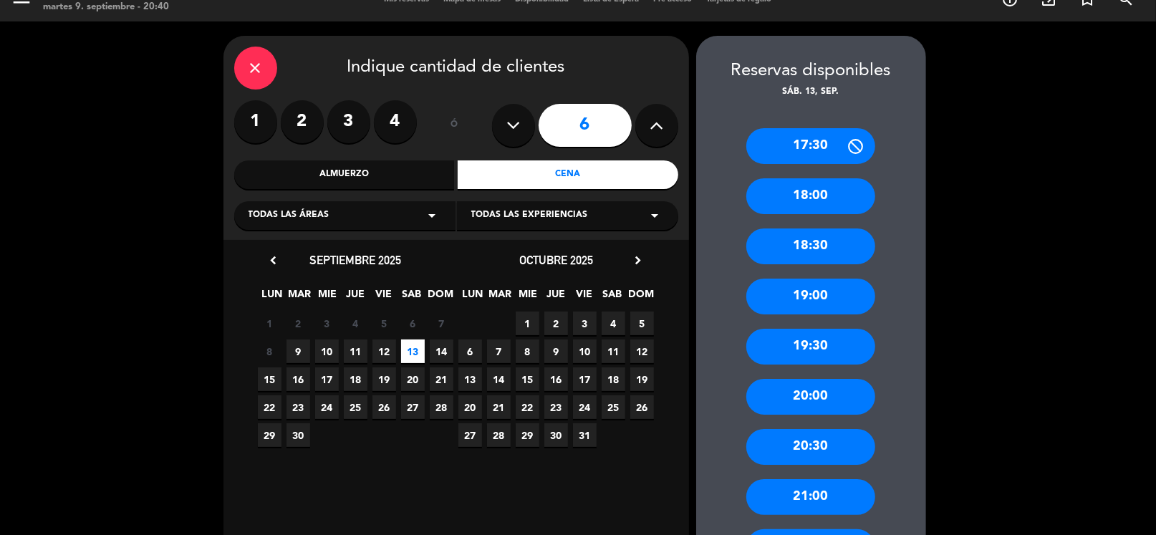
scroll to position [165, 0]
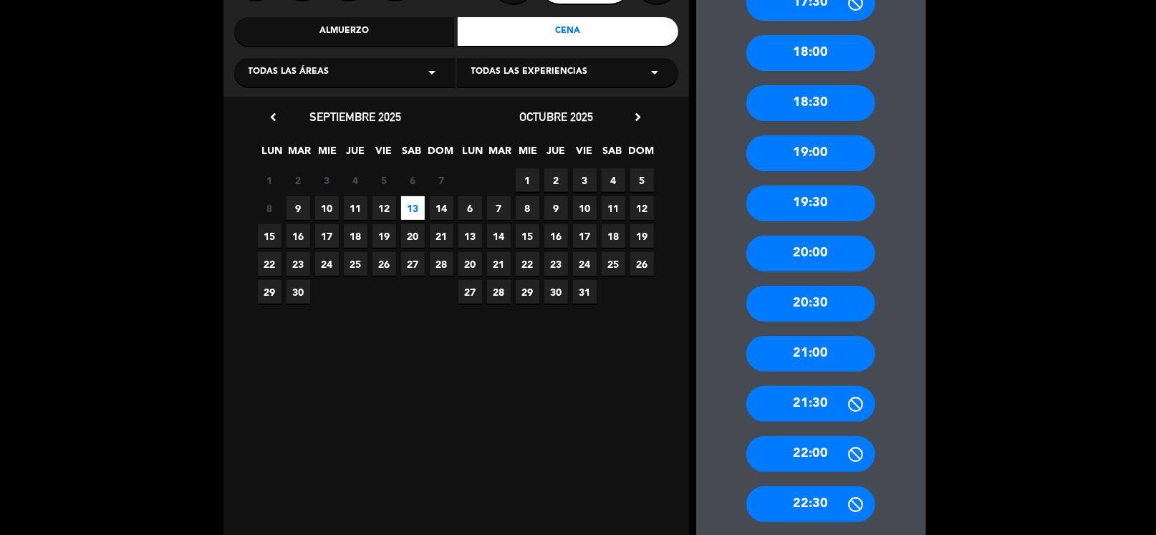
click at [857, 349] on div "21:00" at bounding box center [810, 354] width 129 height 36
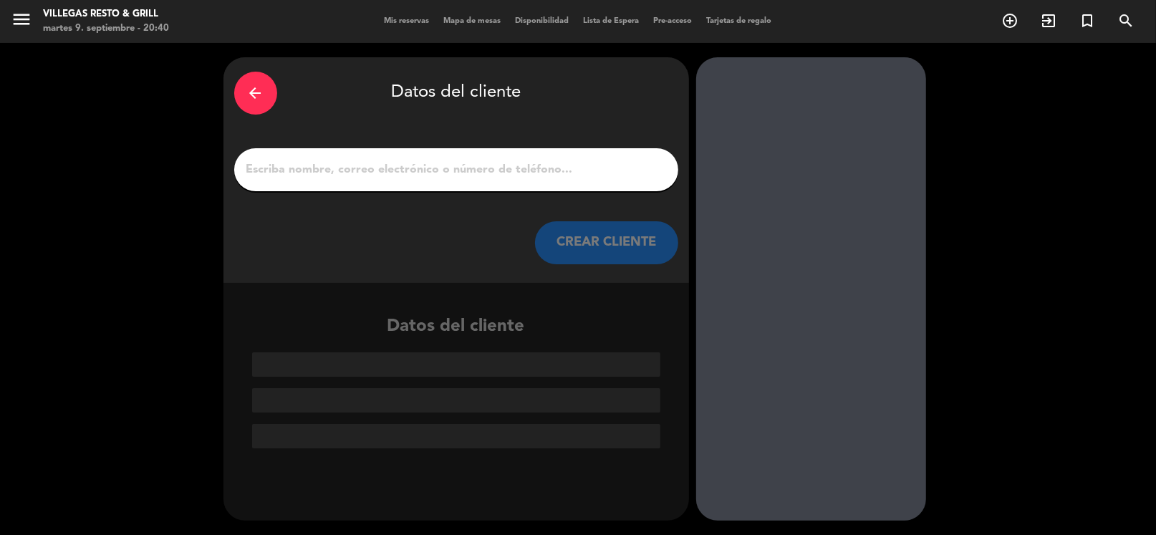
click at [506, 171] on input "1" at bounding box center [456, 170] width 422 height 20
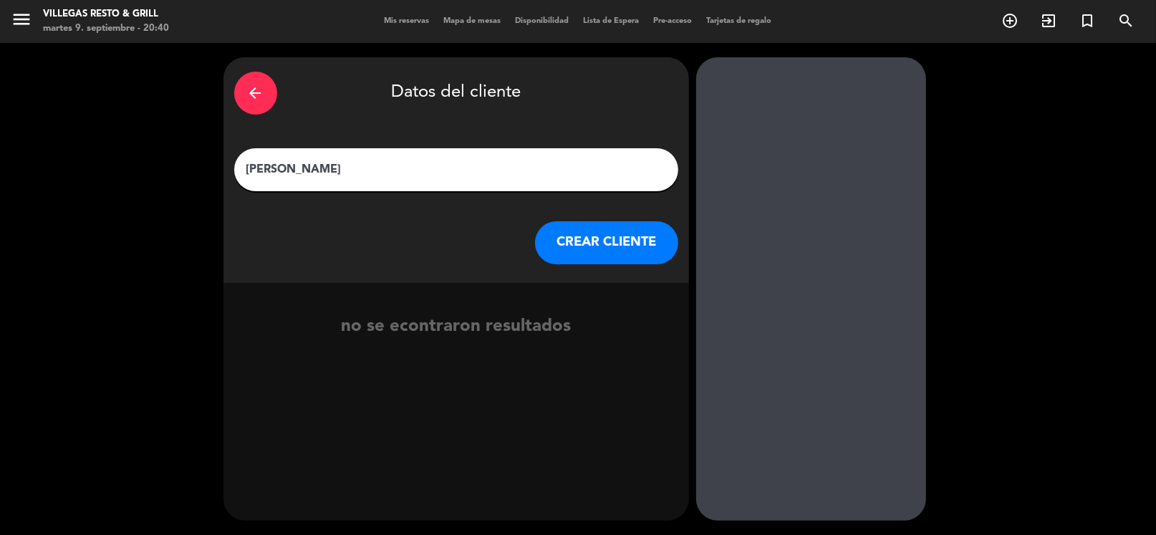
type input "[PERSON_NAME]"
click at [593, 237] on button "CREAR CLIENTE" at bounding box center [606, 242] width 143 height 43
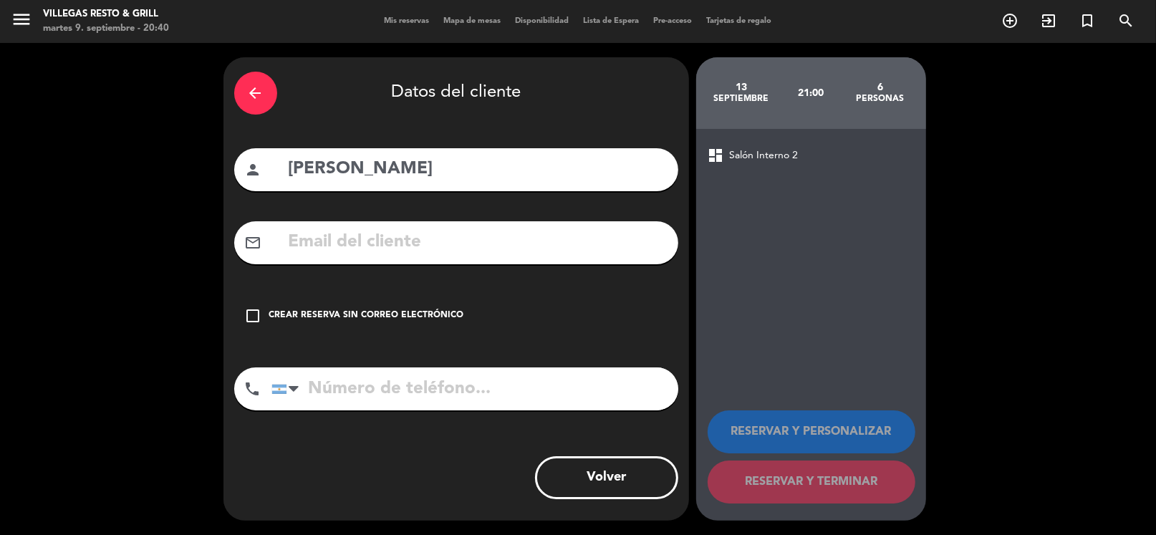
click at [325, 392] on input "tel" at bounding box center [474, 388] width 407 height 43
type input "1169719730"
click at [246, 309] on icon "check_box_outline_blank" at bounding box center [253, 315] width 17 height 17
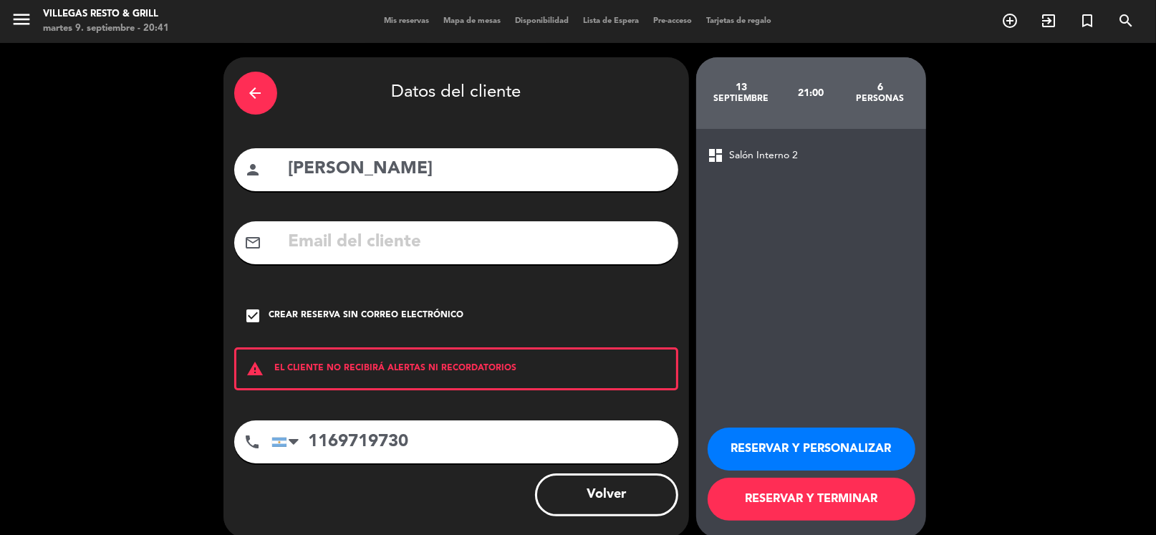
drag, startPoint x: 788, startPoint y: 465, endPoint x: 768, endPoint y: 454, distance: 23.4
click at [768, 455] on button "RESERVAR Y PERSONALIZAR" at bounding box center [811, 448] width 208 height 43
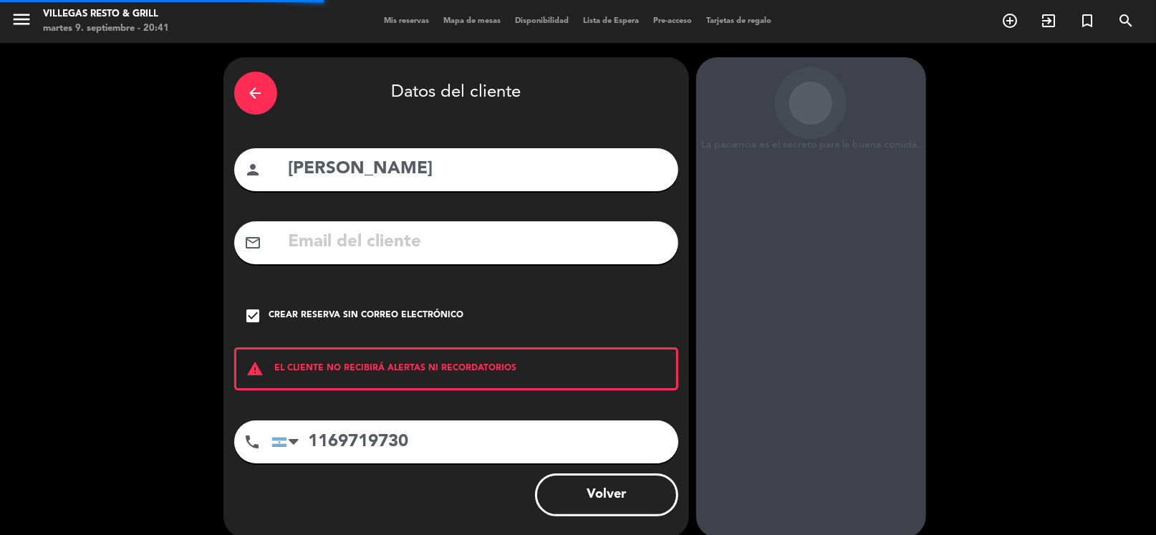
scroll to position [37, 0]
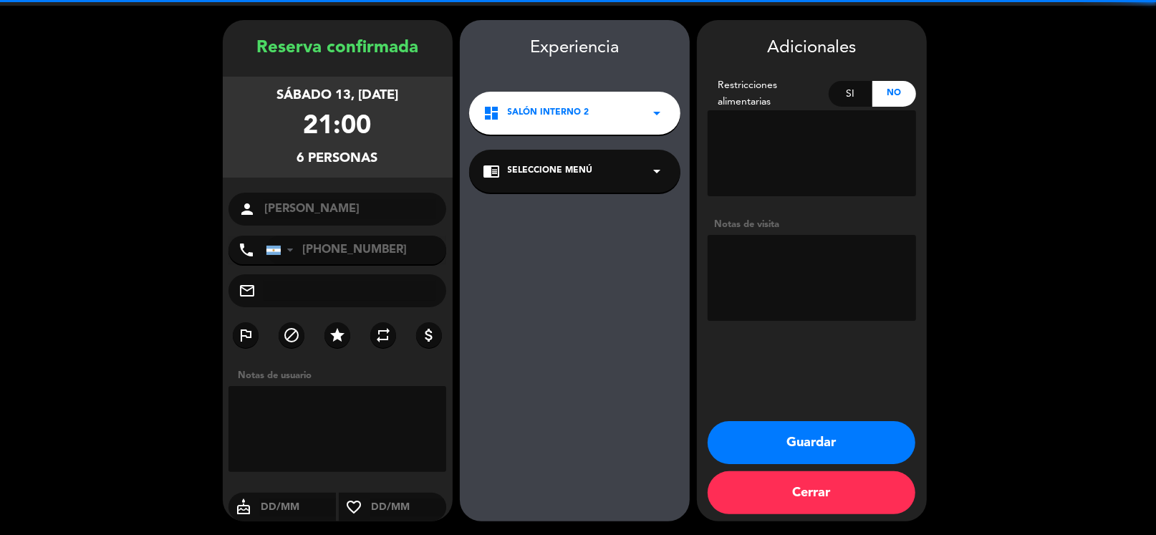
click at [763, 236] on textarea at bounding box center [811, 278] width 208 height 86
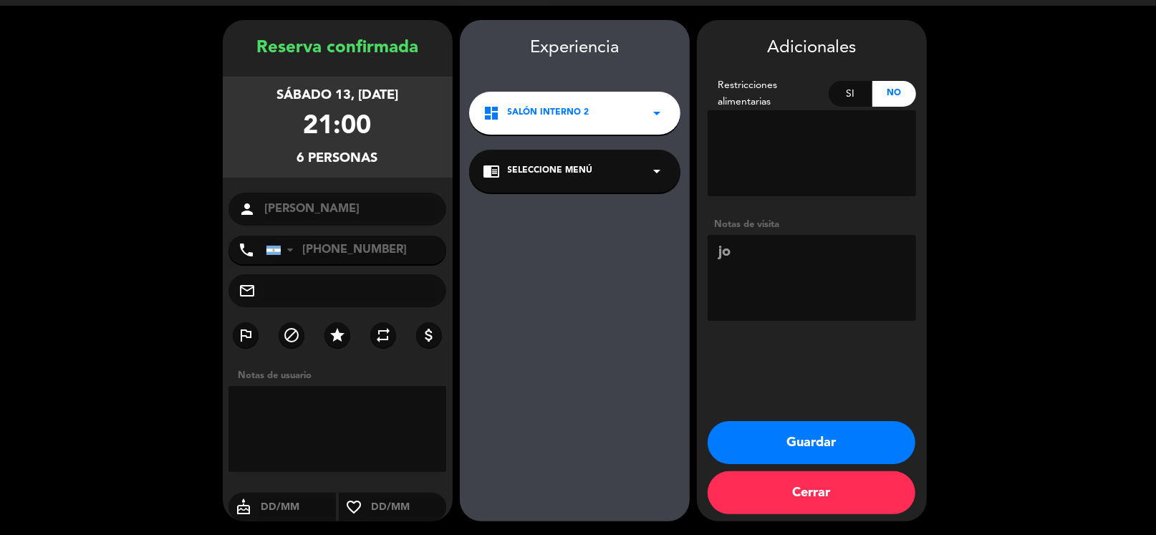
type textarea "j"
type textarea "5 adultos 1 [PERSON_NAME]"
click at [851, 431] on button "Guardar" at bounding box center [811, 442] width 208 height 43
